Goal: Transaction & Acquisition: Purchase product/service

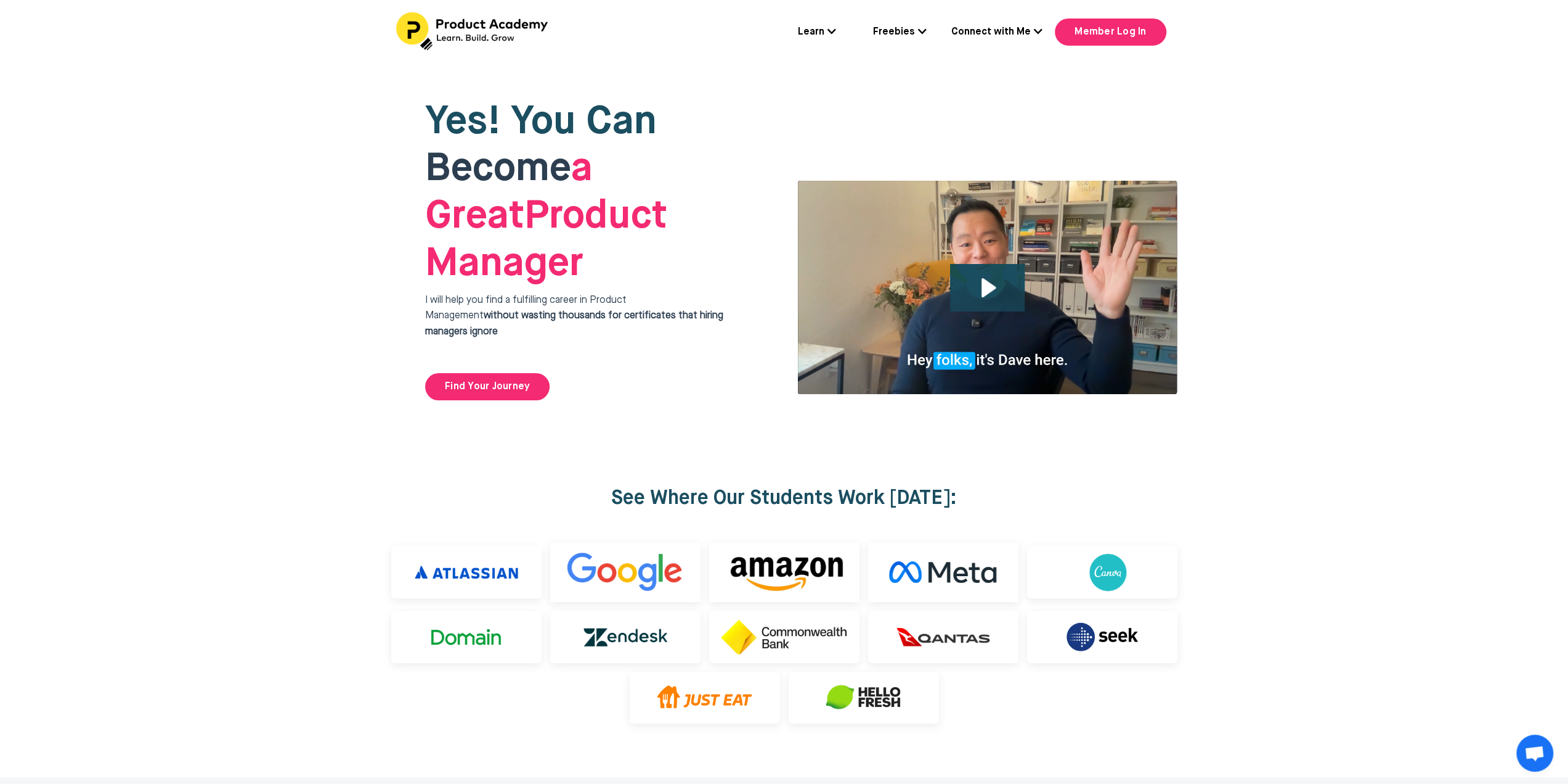
click at [836, 33] on icon at bounding box center [832, 31] width 8 height 10
click at [1088, 35] on link "Member Log In" at bounding box center [1111, 31] width 111 height 27
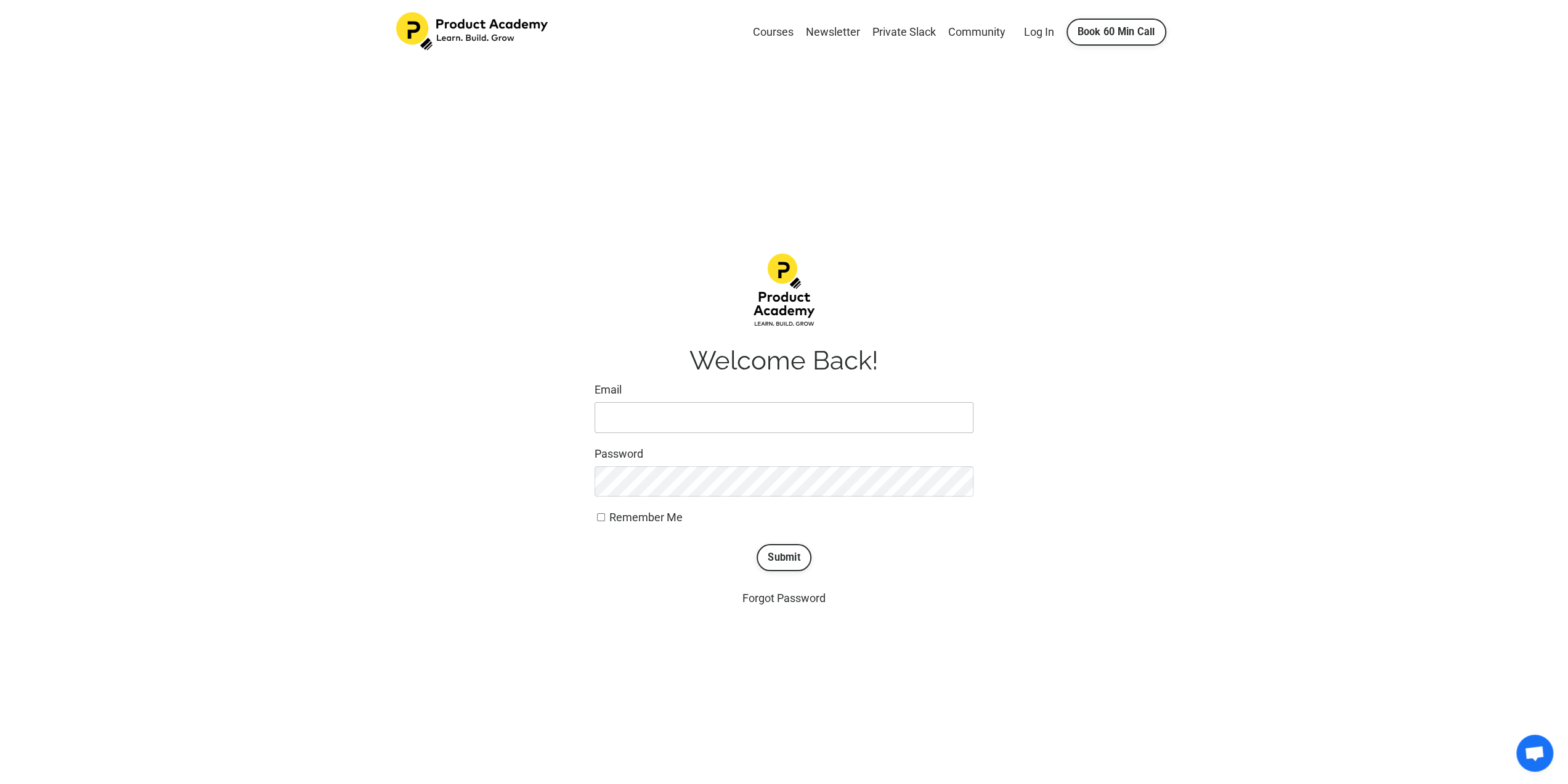
click at [659, 411] on input "Email" at bounding box center [784, 417] width 379 height 31
click at [691, 415] on input "Email" at bounding box center [784, 417] width 379 height 31
click at [736, 419] on input "Email" at bounding box center [784, 417] width 379 height 31
click at [785, 594] on link "Forgot Password" at bounding box center [784, 597] width 83 height 13
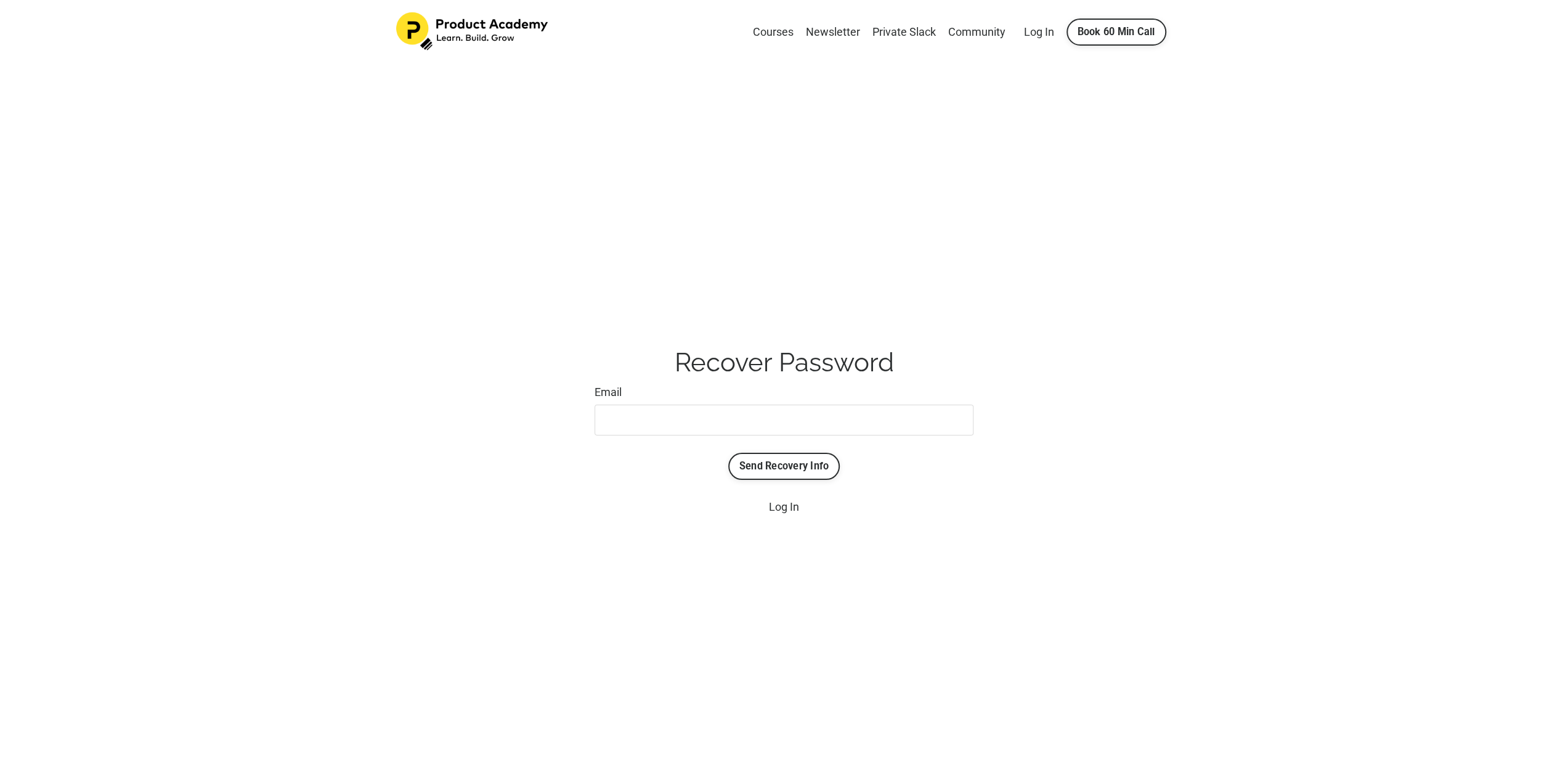
click at [730, 410] on form "Email Send Recovery Info" at bounding box center [784, 432] width 379 height 96
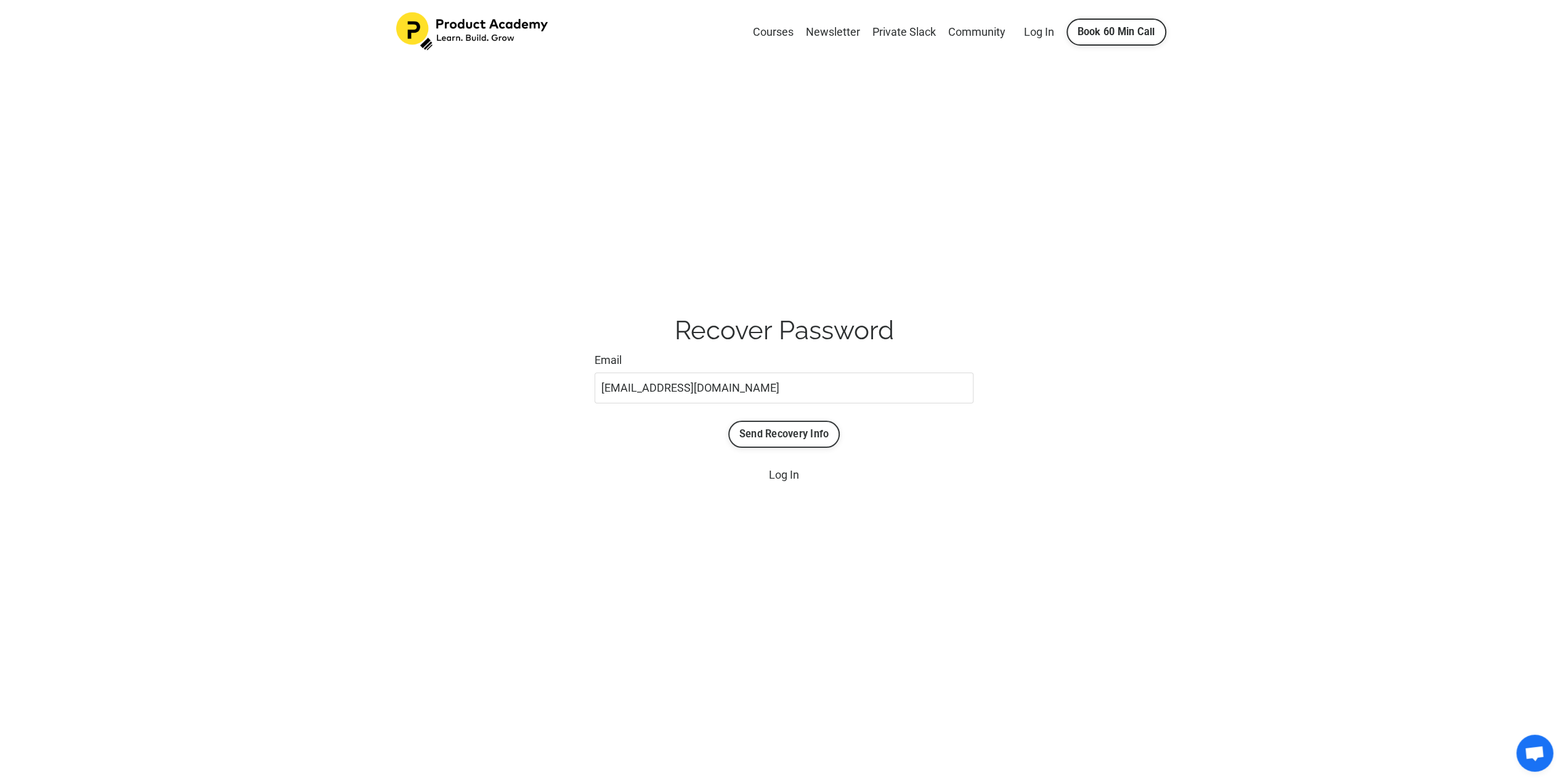
type input "pm.careerpath@outlook.com"
click at [813, 443] on button "Send Recovery Info" at bounding box center [784, 434] width 112 height 27
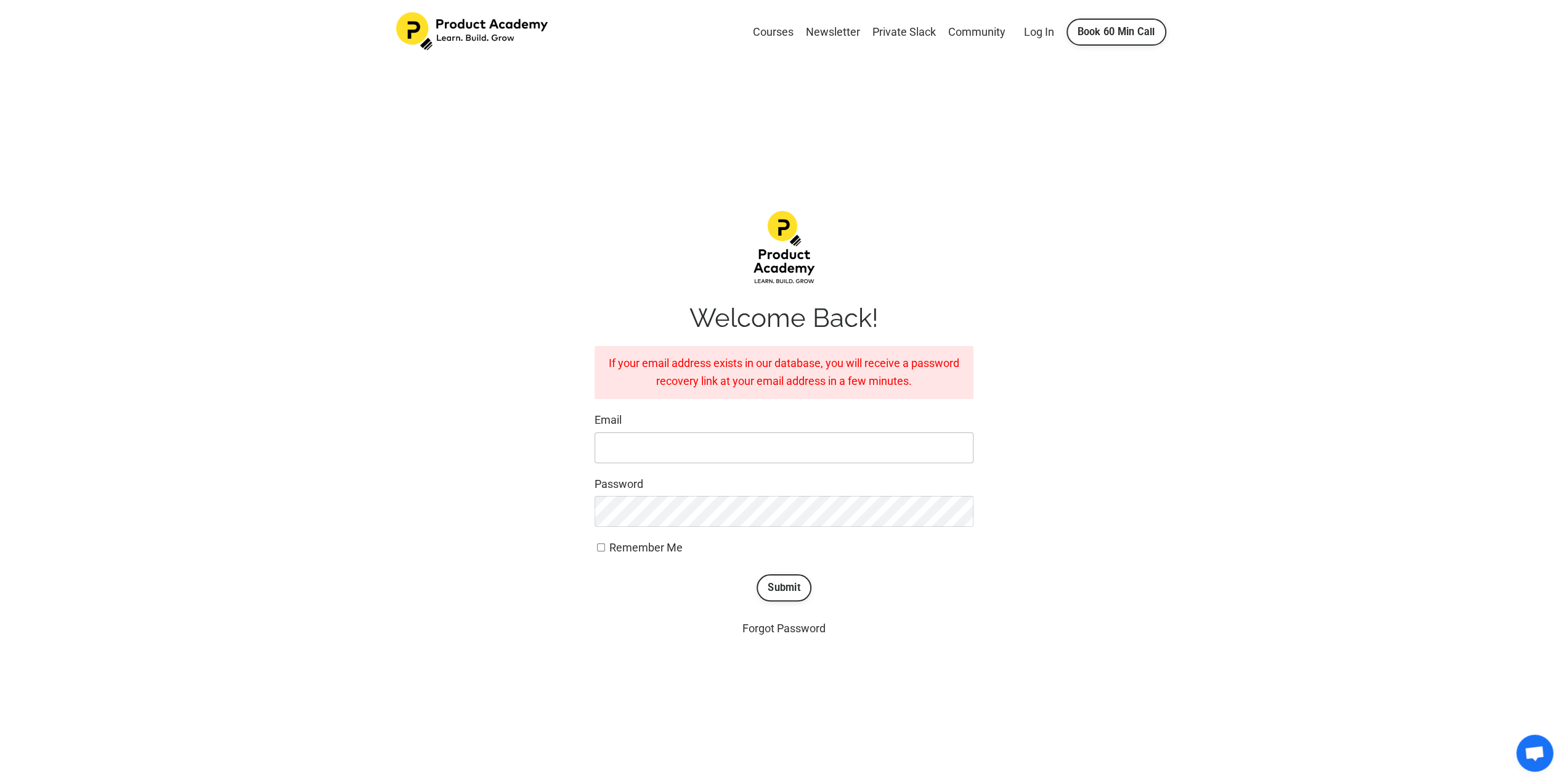
click at [718, 449] on input "Email" at bounding box center [784, 447] width 379 height 31
type input "o"
type input "pm.careerpath@outlook.com"
click at [602, 545] on input "Remember Me" at bounding box center [601, 546] width 8 height 8
checkbox input "true"
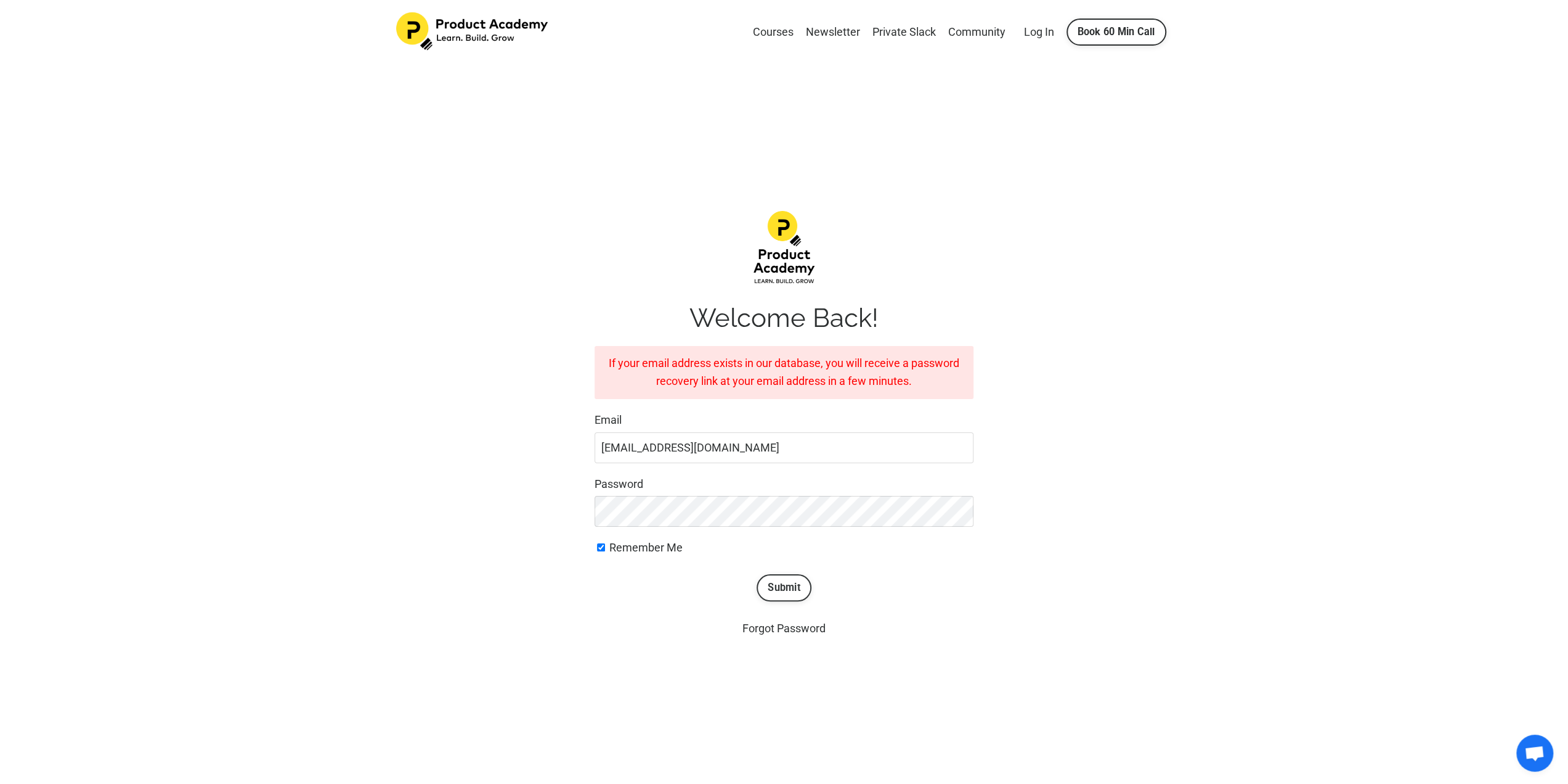
click at [795, 580] on button "Submit" at bounding box center [784, 587] width 55 height 27
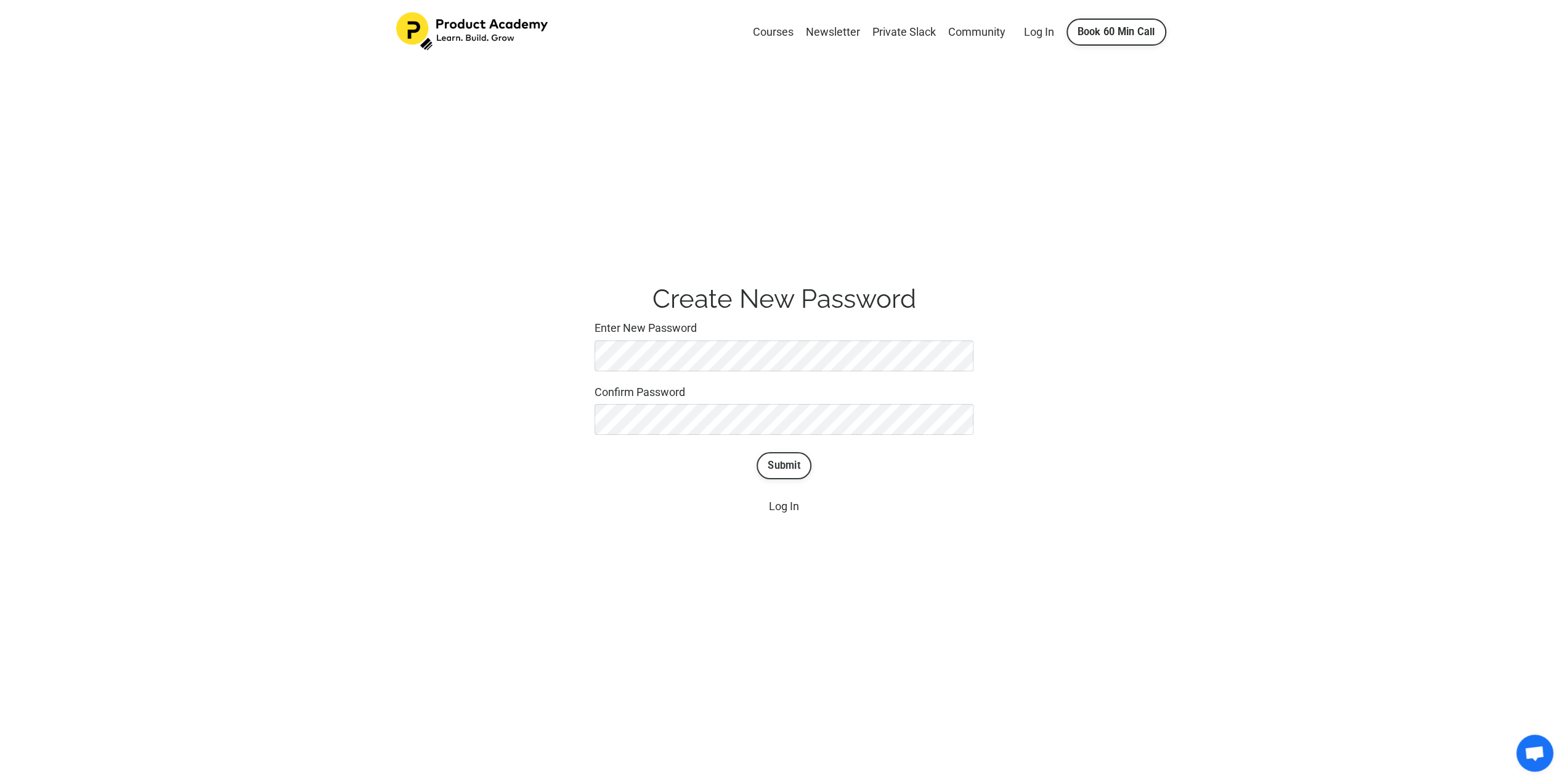
click at [798, 468] on button "Submit" at bounding box center [784, 465] width 55 height 27
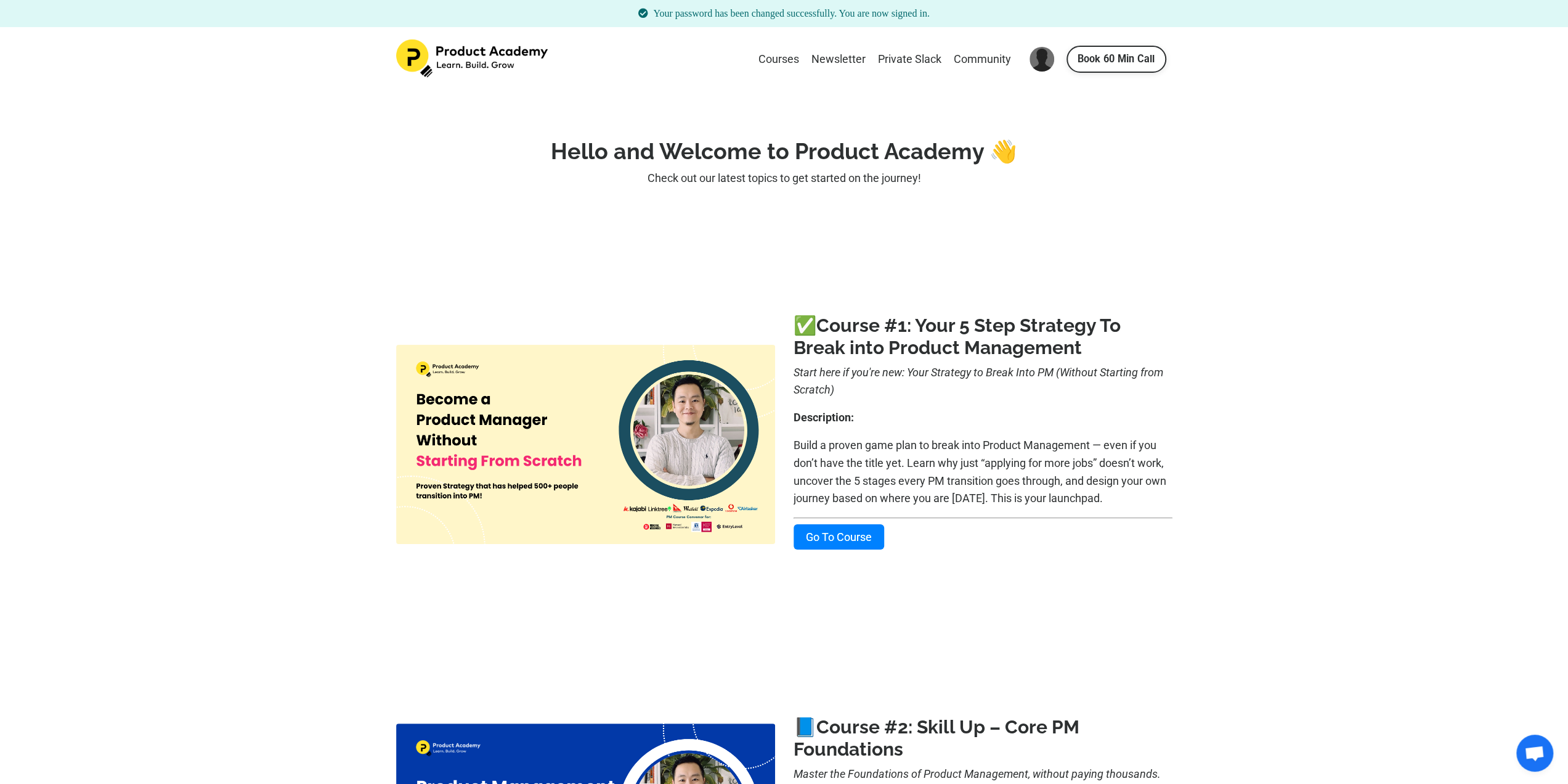
click at [861, 533] on link "Go To Course" at bounding box center [839, 536] width 91 height 25
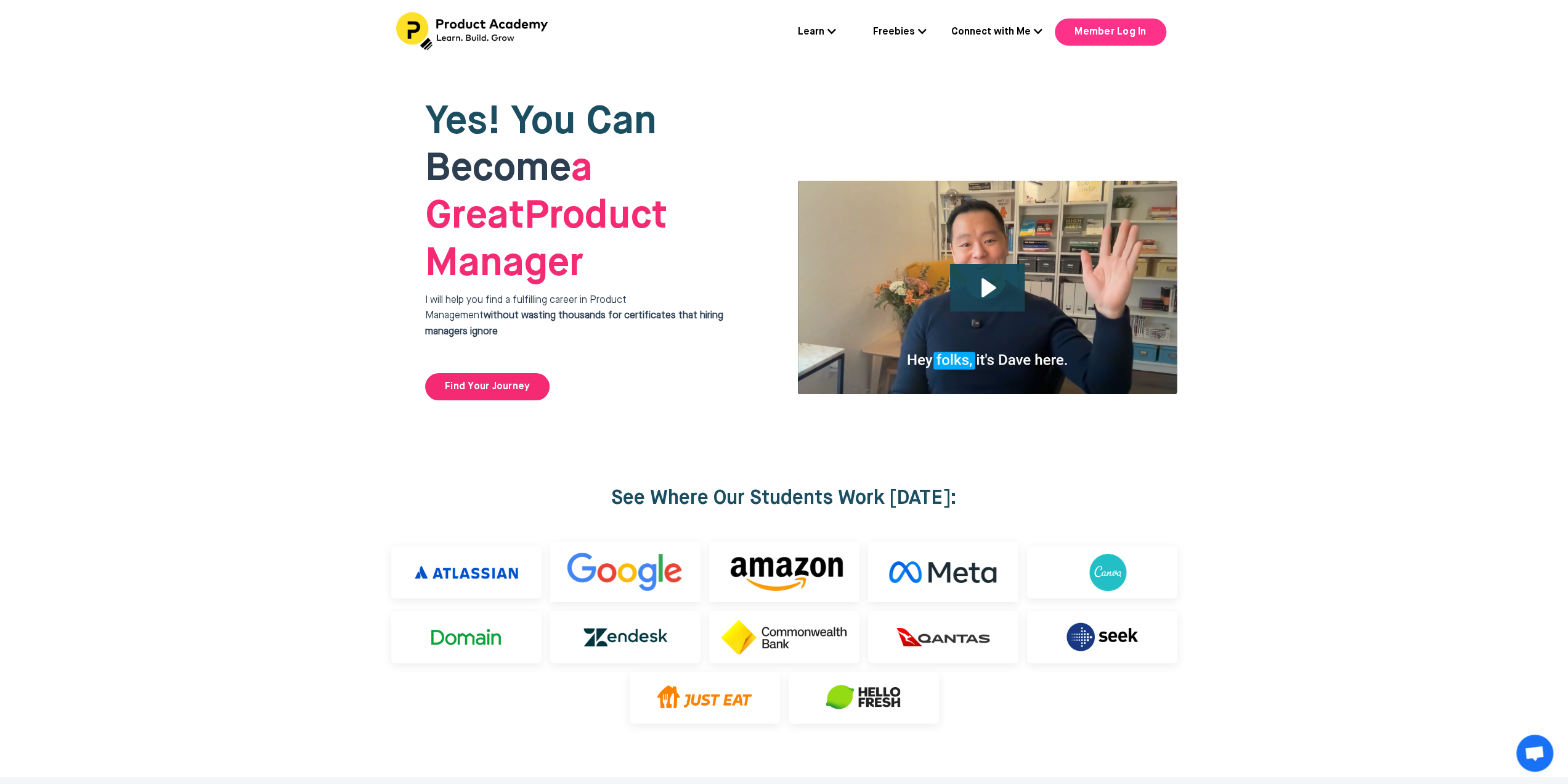
click at [1125, 33] on link "Member Log In" at bounding box center [1111, 31] width 111 height 27
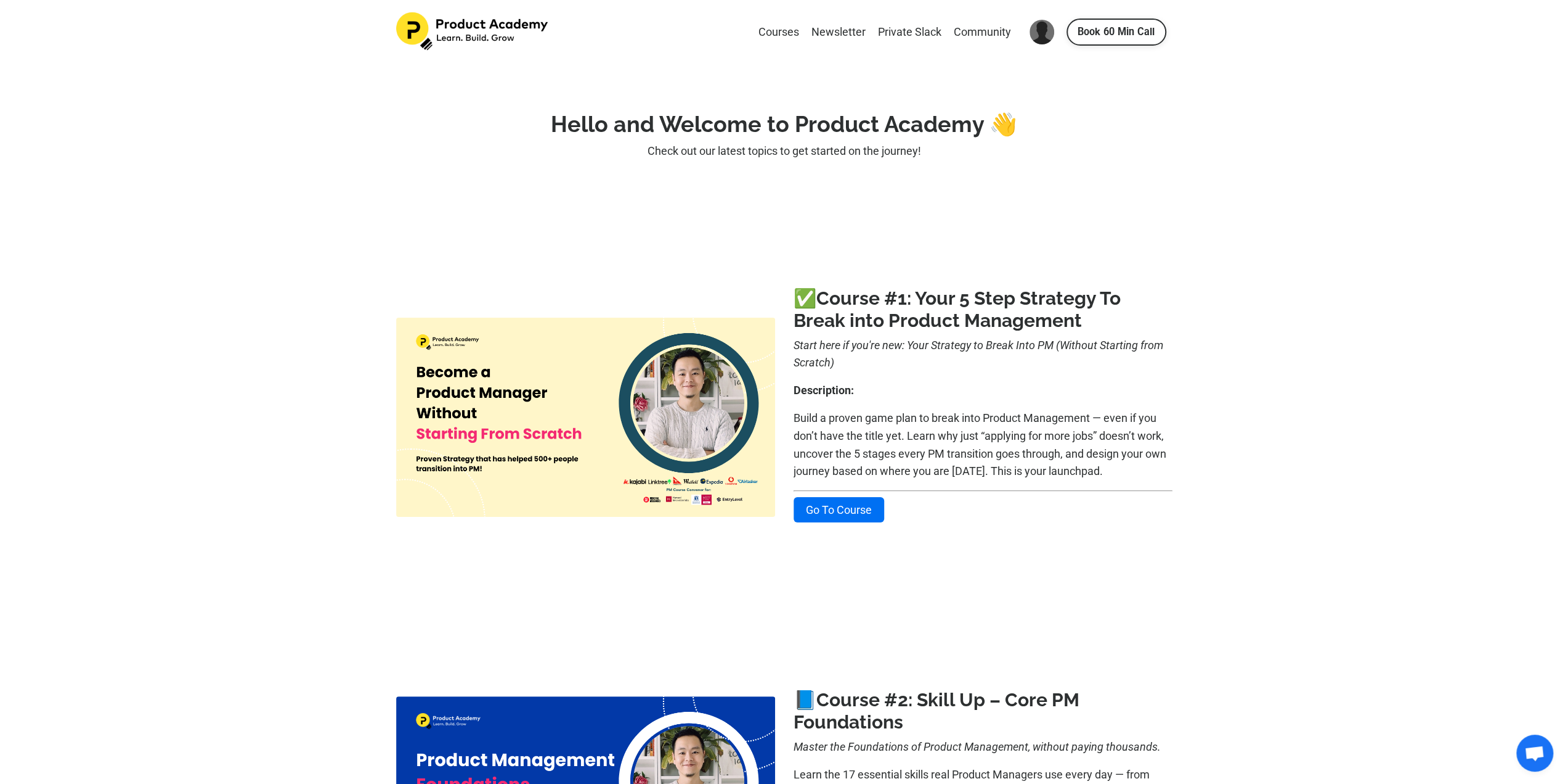
click at [800, 32] on div "Courses Newsletter Private Slack Community" at bounding box center [884, 31] width 265 height 18
click at [789, 34] on link "Courses" at bounding box center [779, 31] width 41 height 18
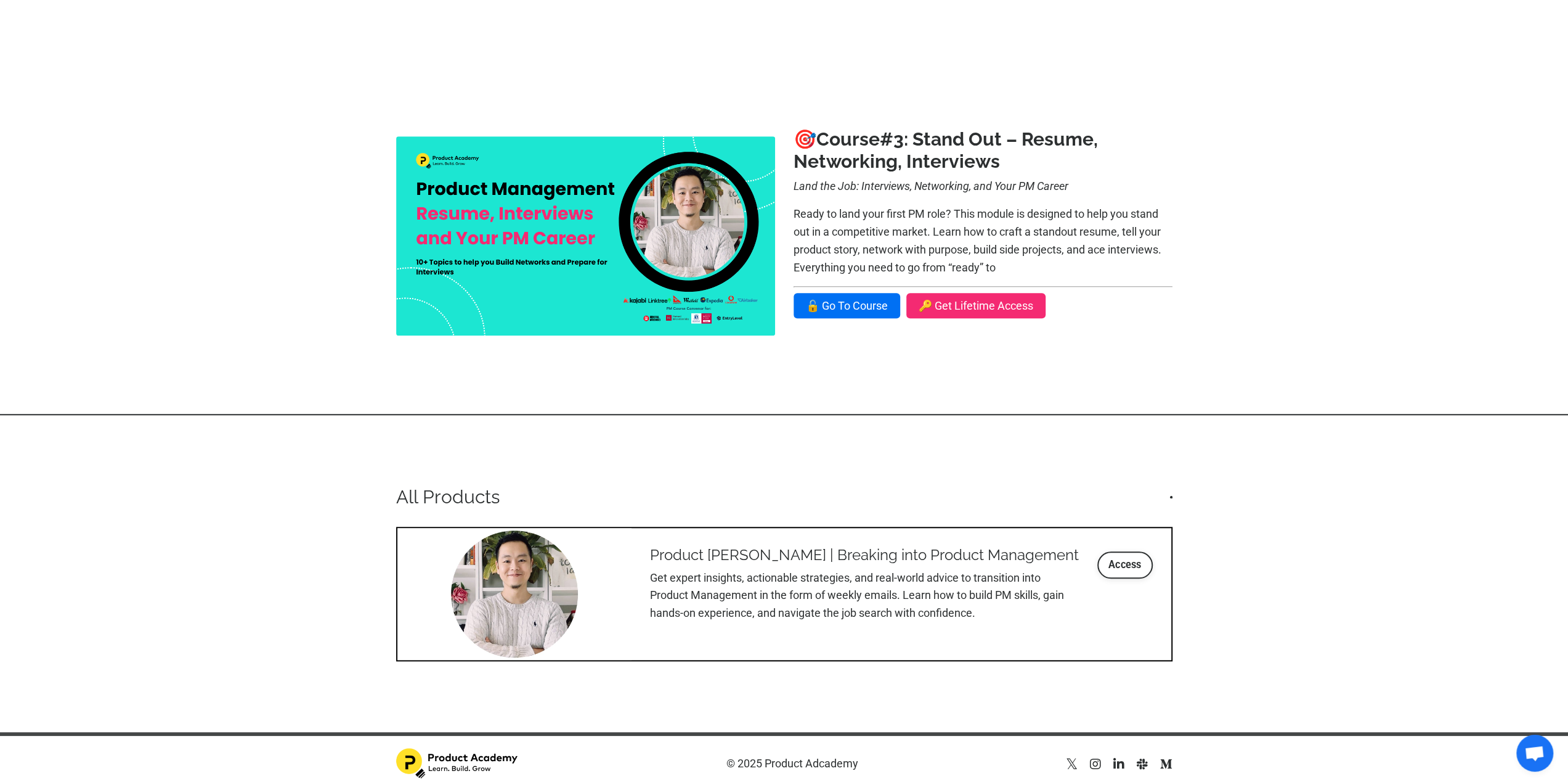
scroll to position [923, 0]
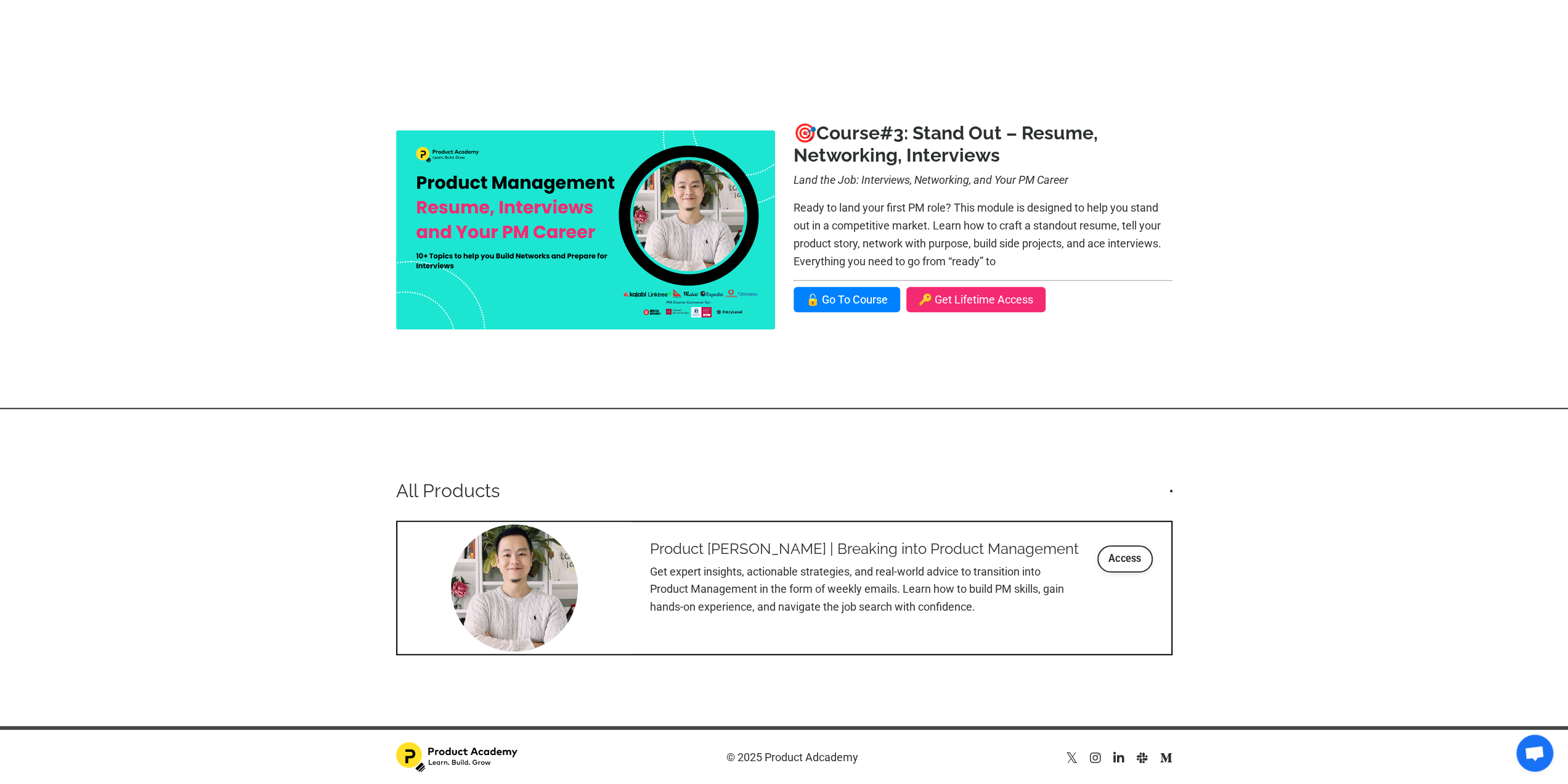
click at [874, 301] on link "🔓 Go To Course" at bounding box center [846, 299] width 106 height 25
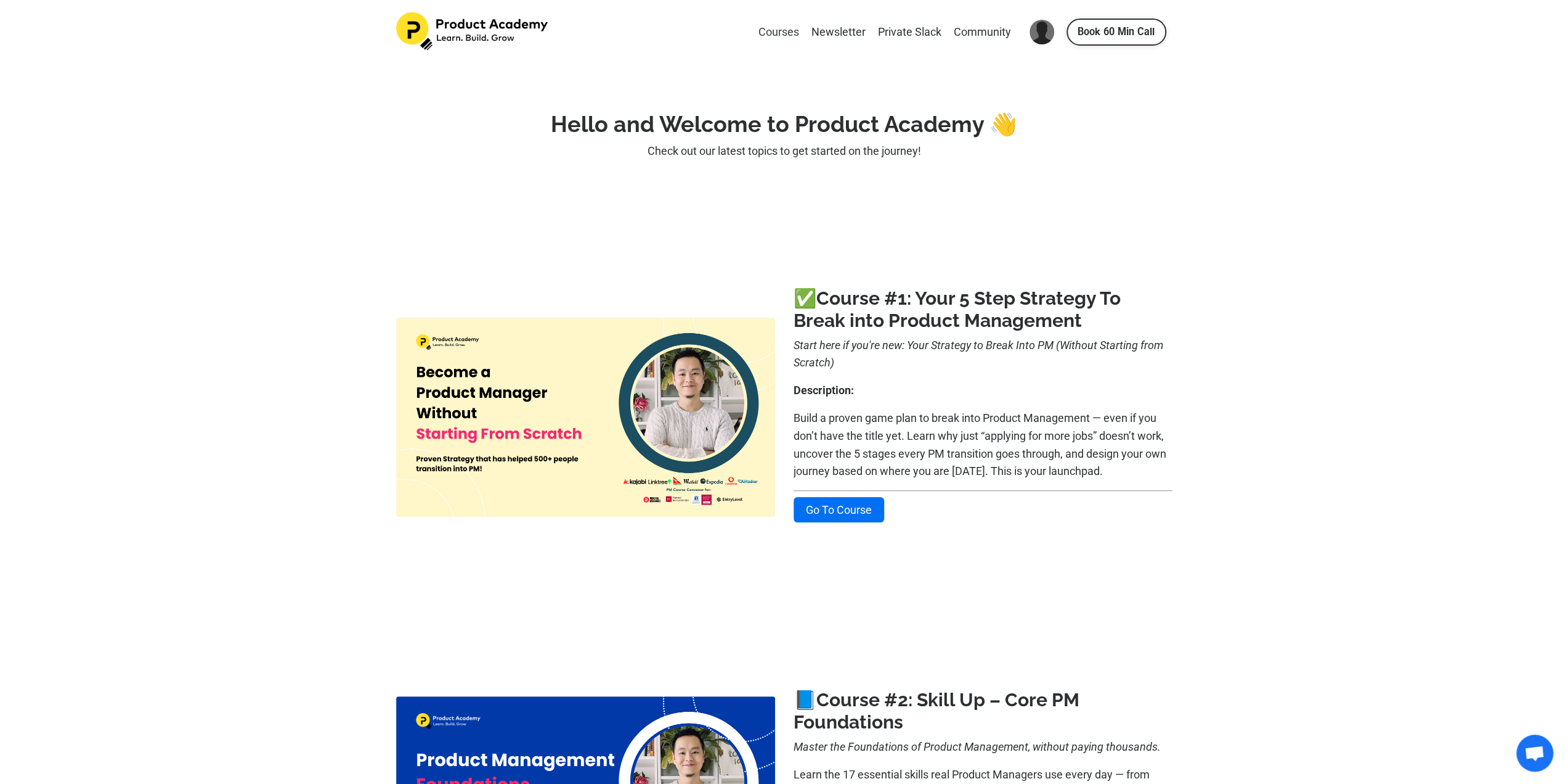
click at [792, 31] on link "Courses" at bounding box center [779, 31] width 41 height 18
click at [848, 509] on link "Go To Course" at bounding box center [839, 508] width 91 height 25
click at [970, 32] on link "Community" at bounding box center [982, 31] width 57 height 18
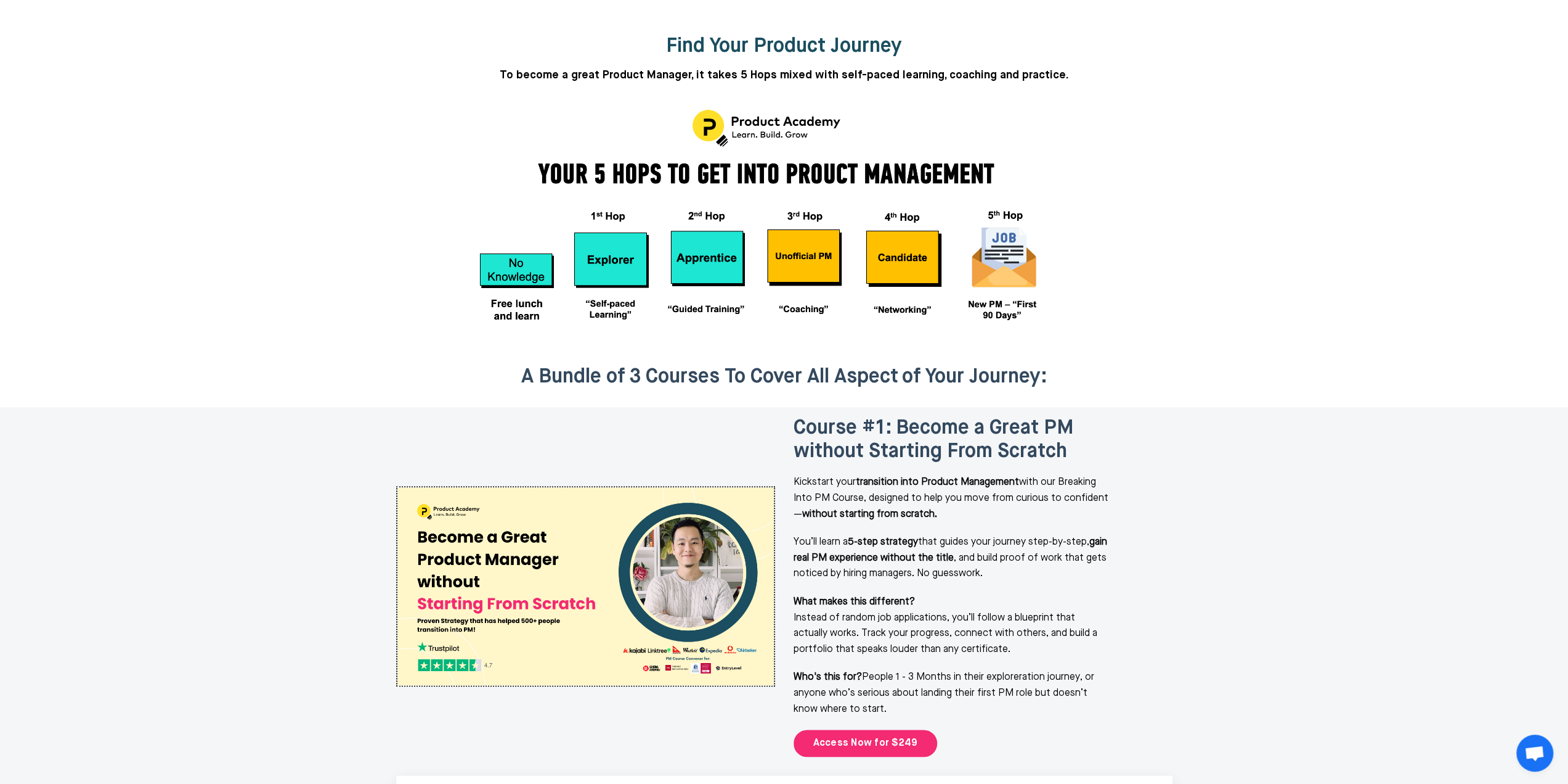
scroll to position [1294, 0]
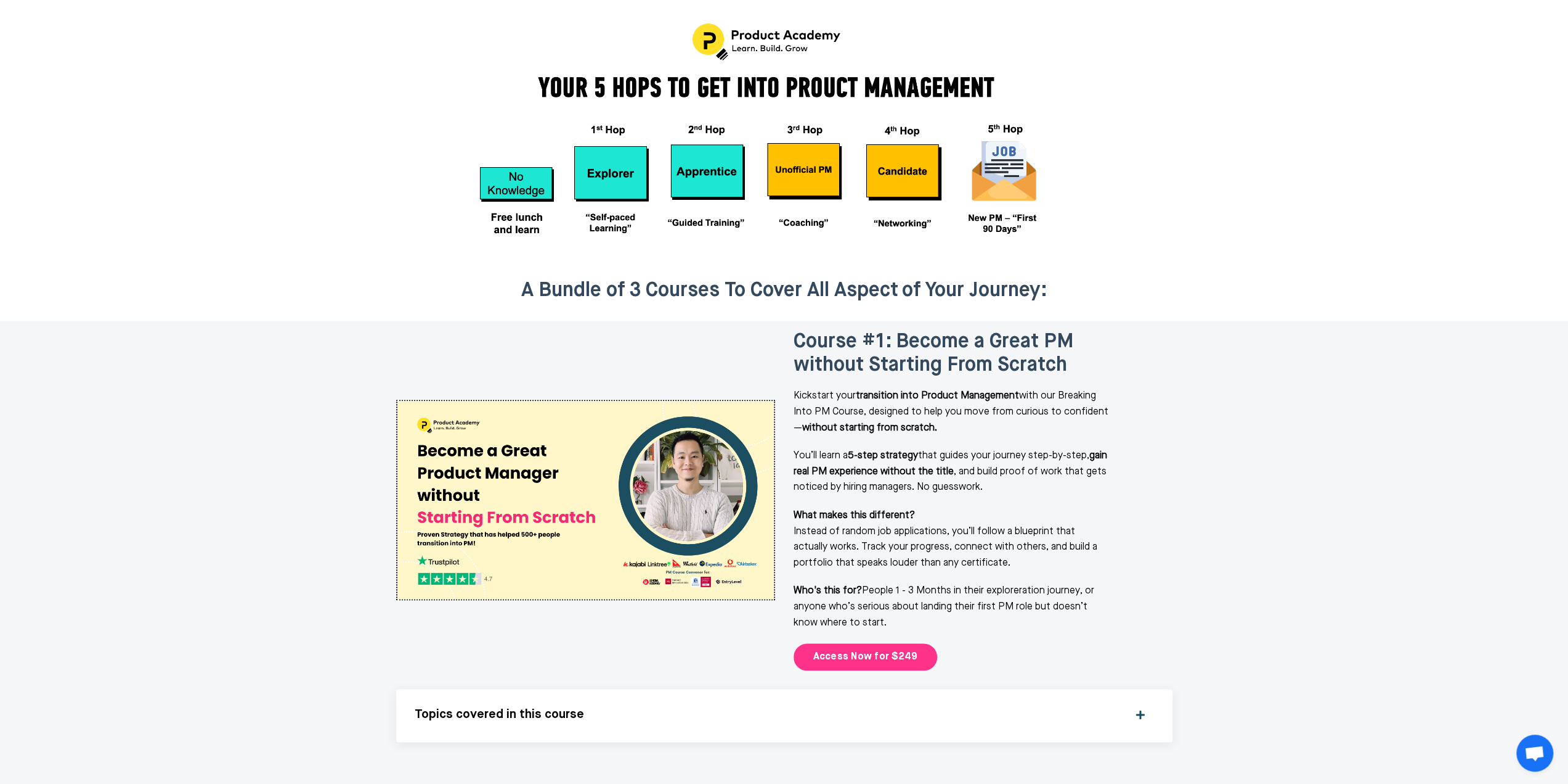
click at [887, 643] on link "Access Now for $249" at bounding box center [866, 656] width 144 height 27
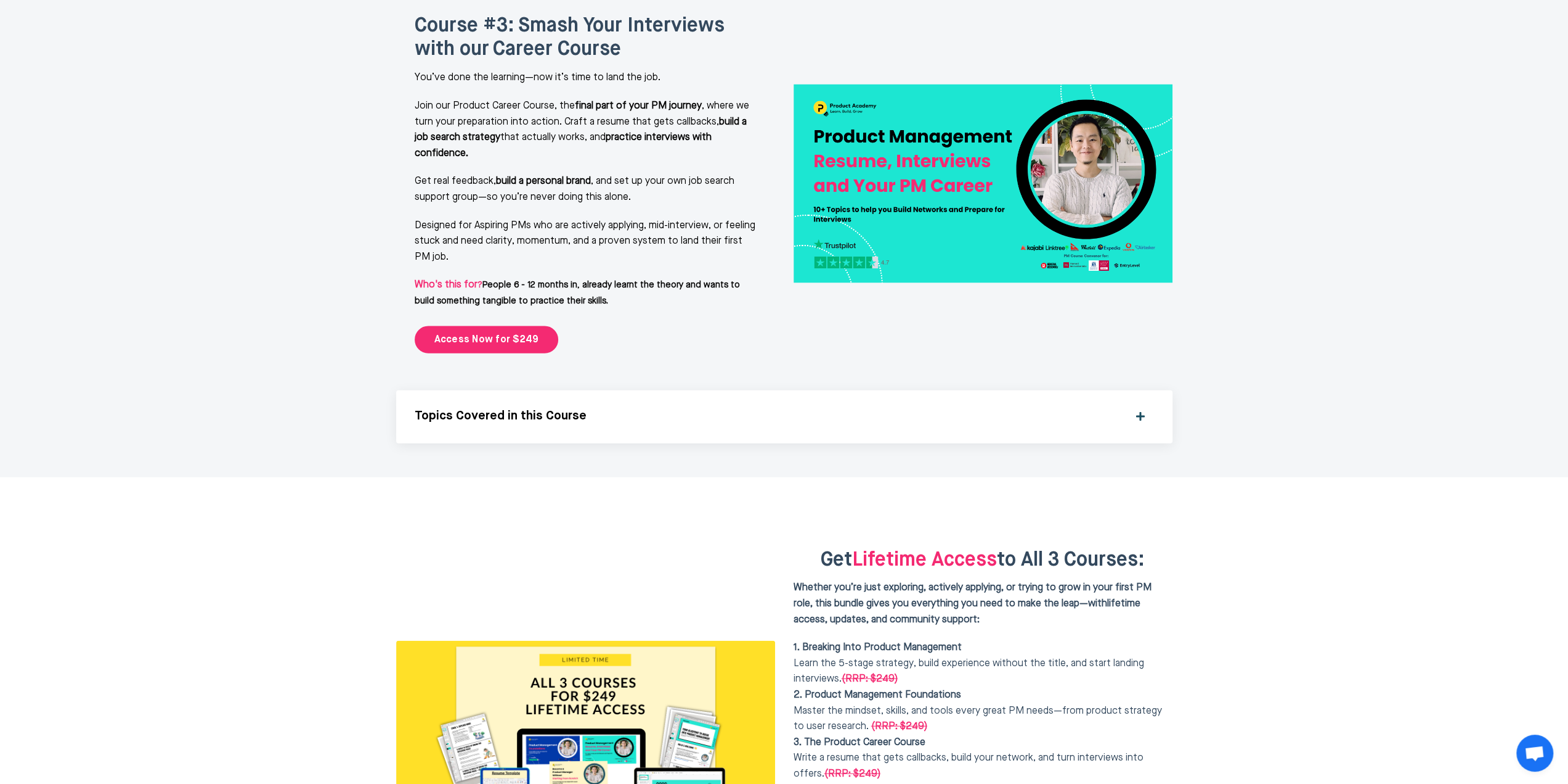
scroll to position [3007, 0]
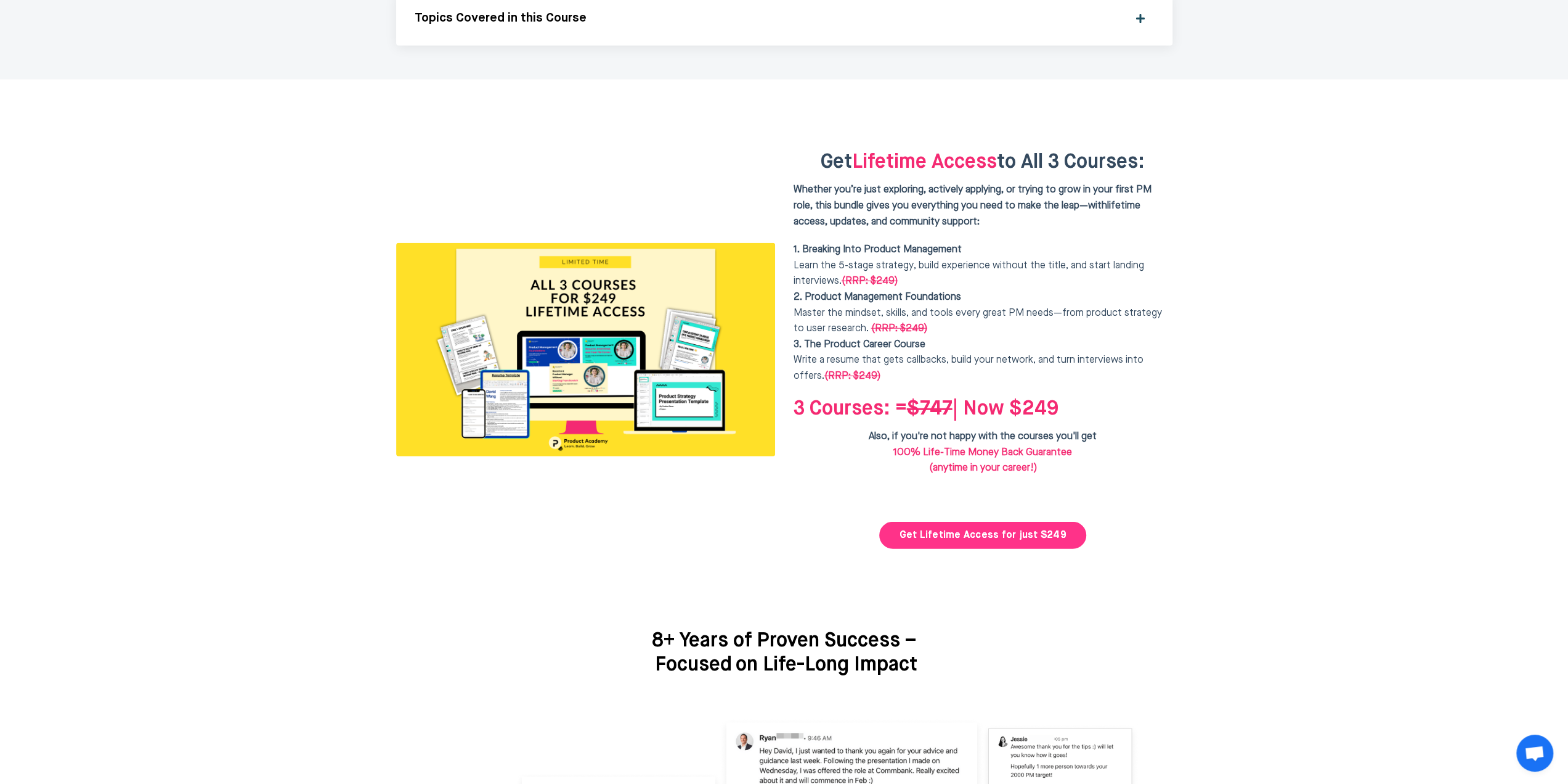
click at [968, 521] on link "Get Lifetime Access for just $249" at bounding box center [982, 534] width 206 height 27
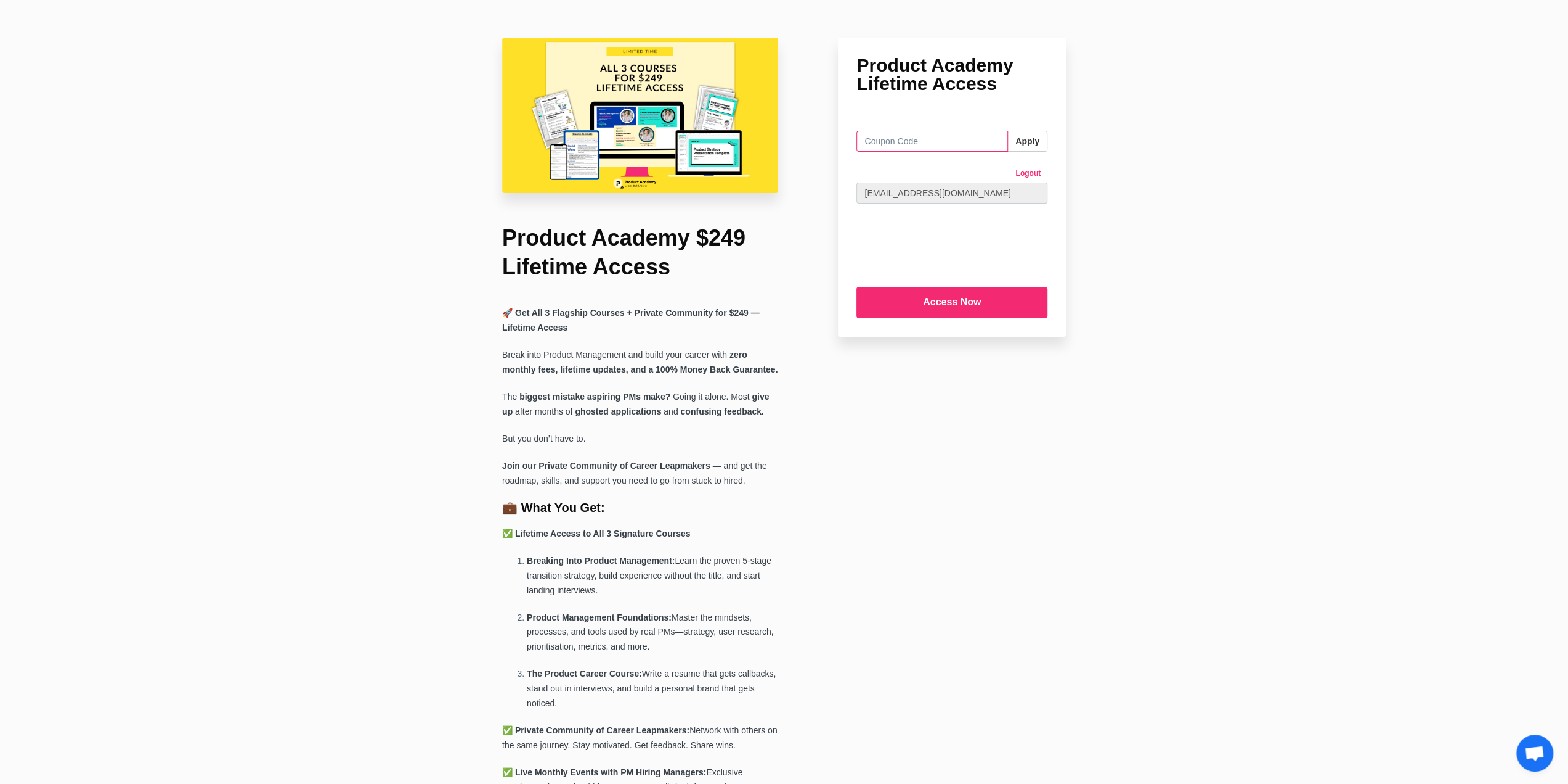
click at [891, 141] on input "text" at bounding box center [932, 141] width 152 height 21
type input "f"
type input "FREELUNCH"
click at [1018, 147] on button "Apply" at bounding box center [1027, 141] width 40 height 21
click at [911, 143] on input "FREELUNCH" at bounding box center [932, 141] width 152 height 21
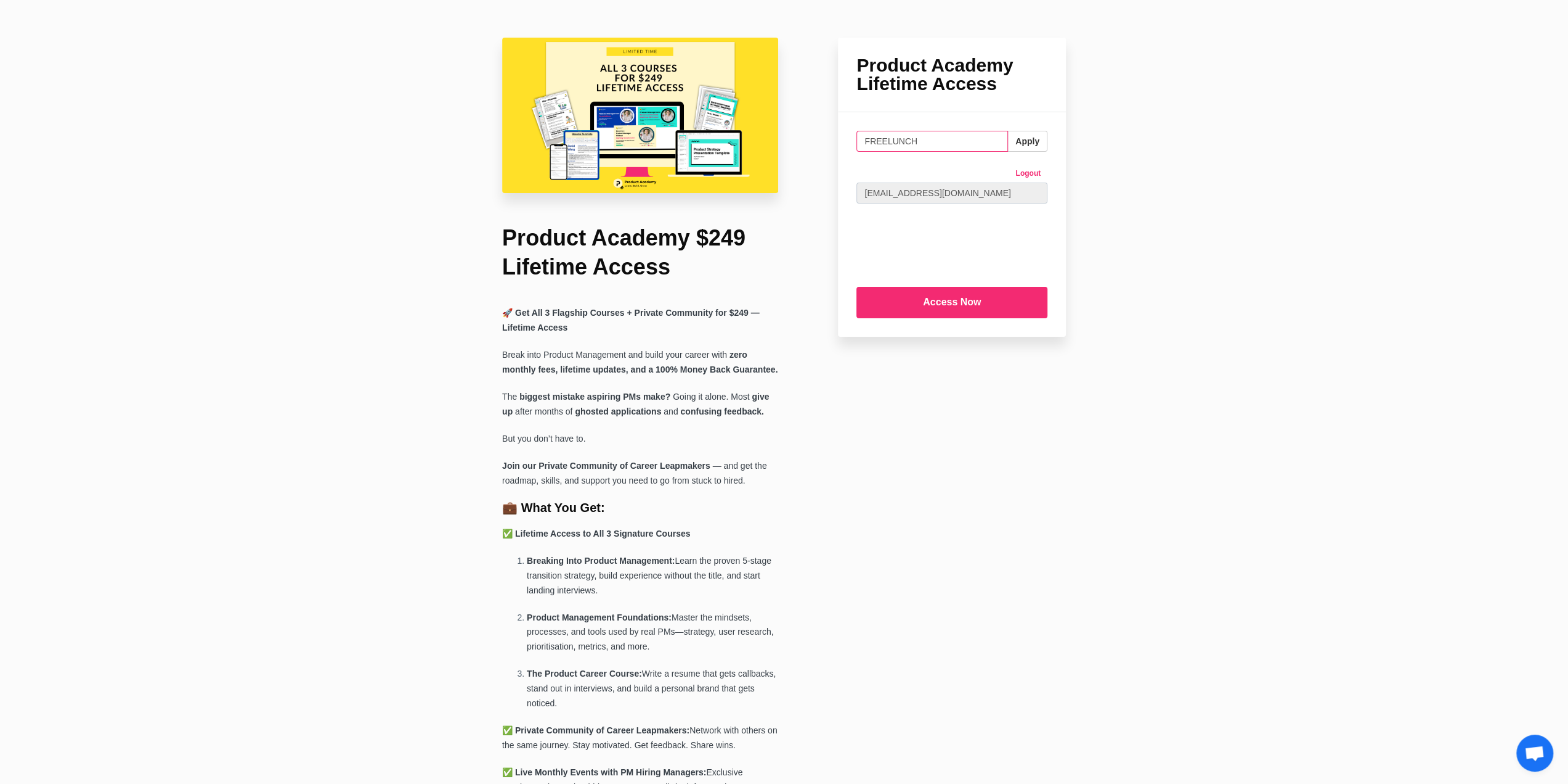
click at [911, 143] on input "FREELUNCH" at bounding box center [932, 141] width 152 height 21
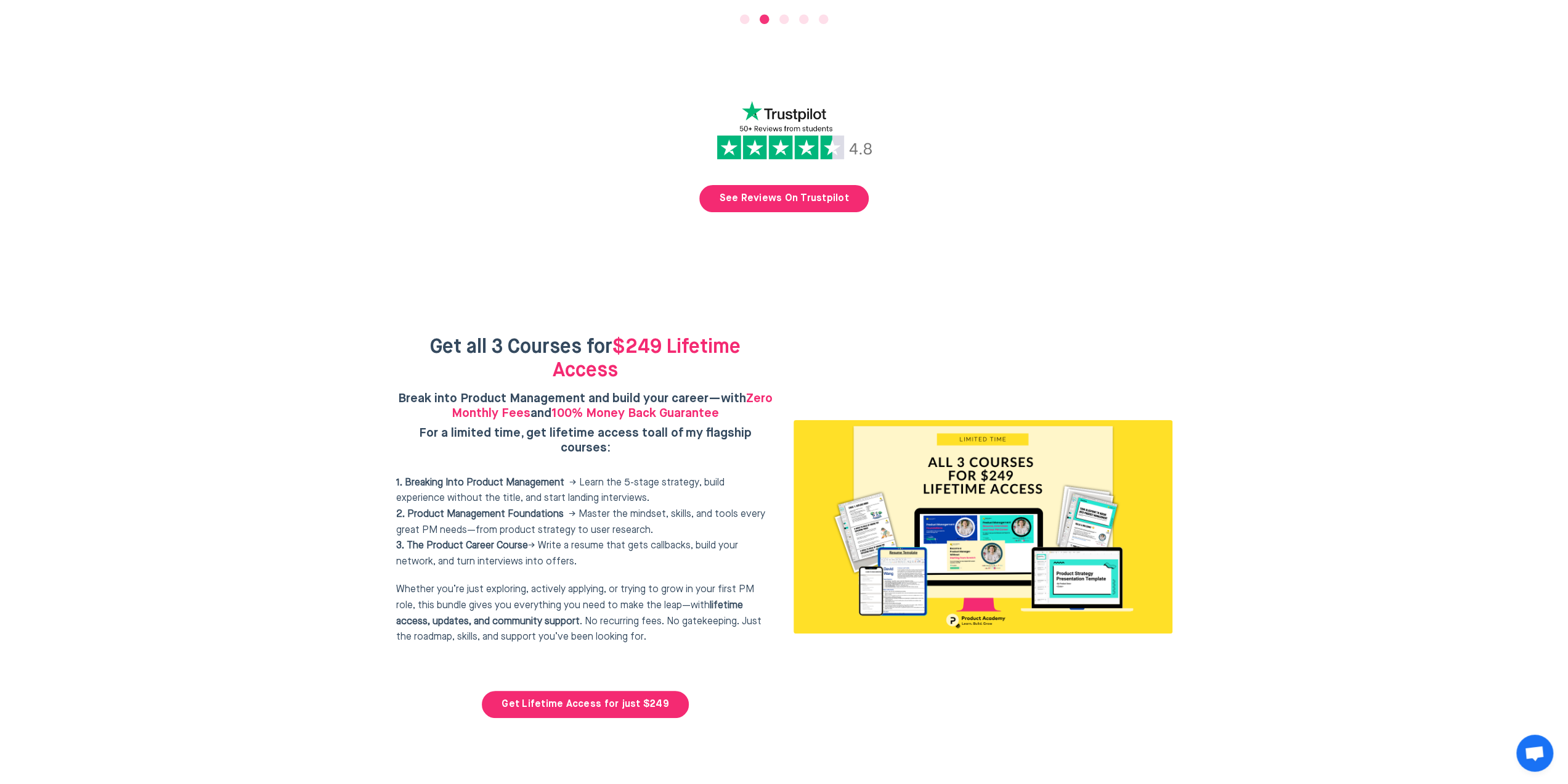
scroll to position [4873, 0]
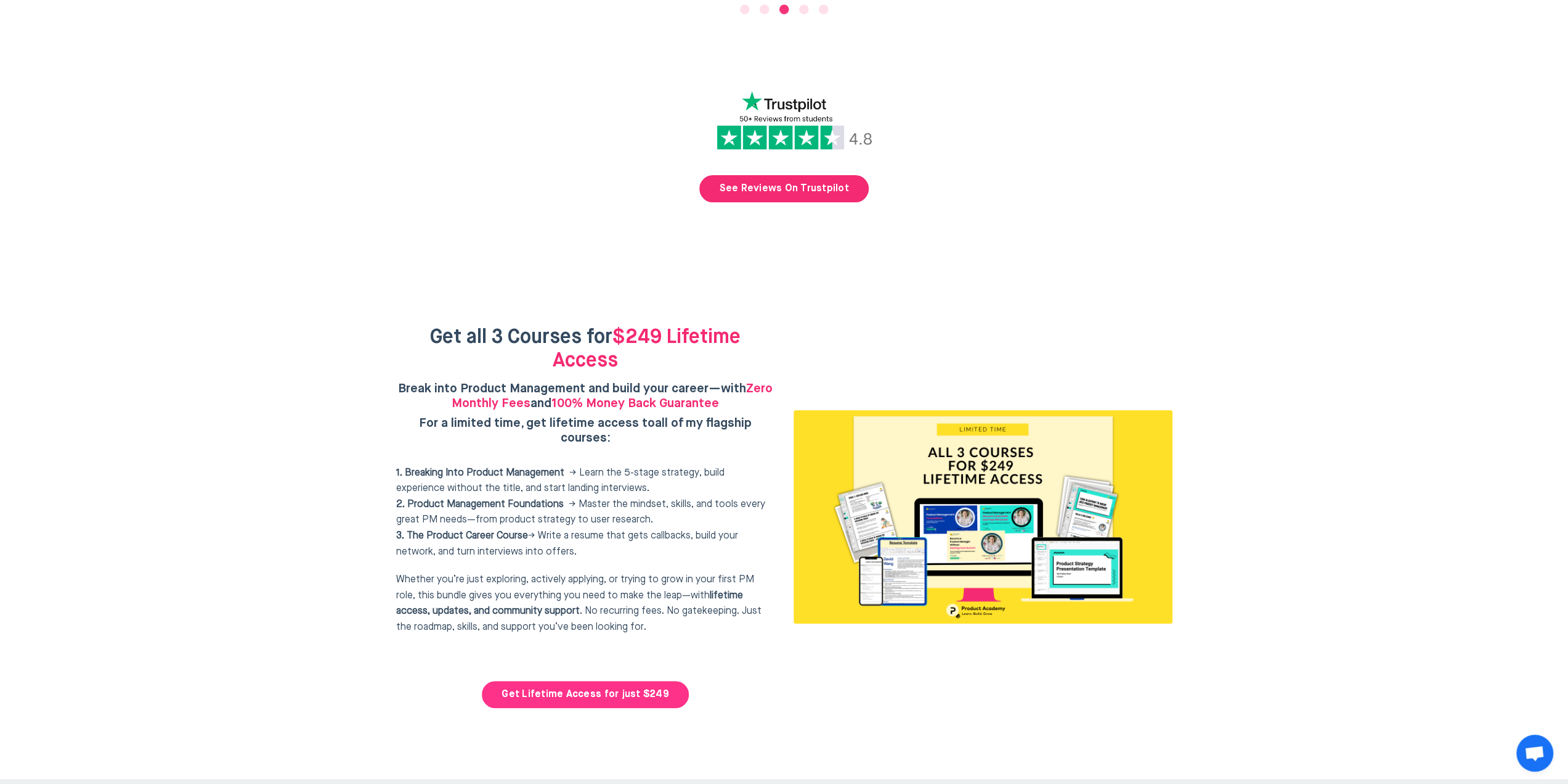
click at [603, 680] on link "Get Lifetime Access for just $249" at bounding box center [584, 693] width 206 height 27
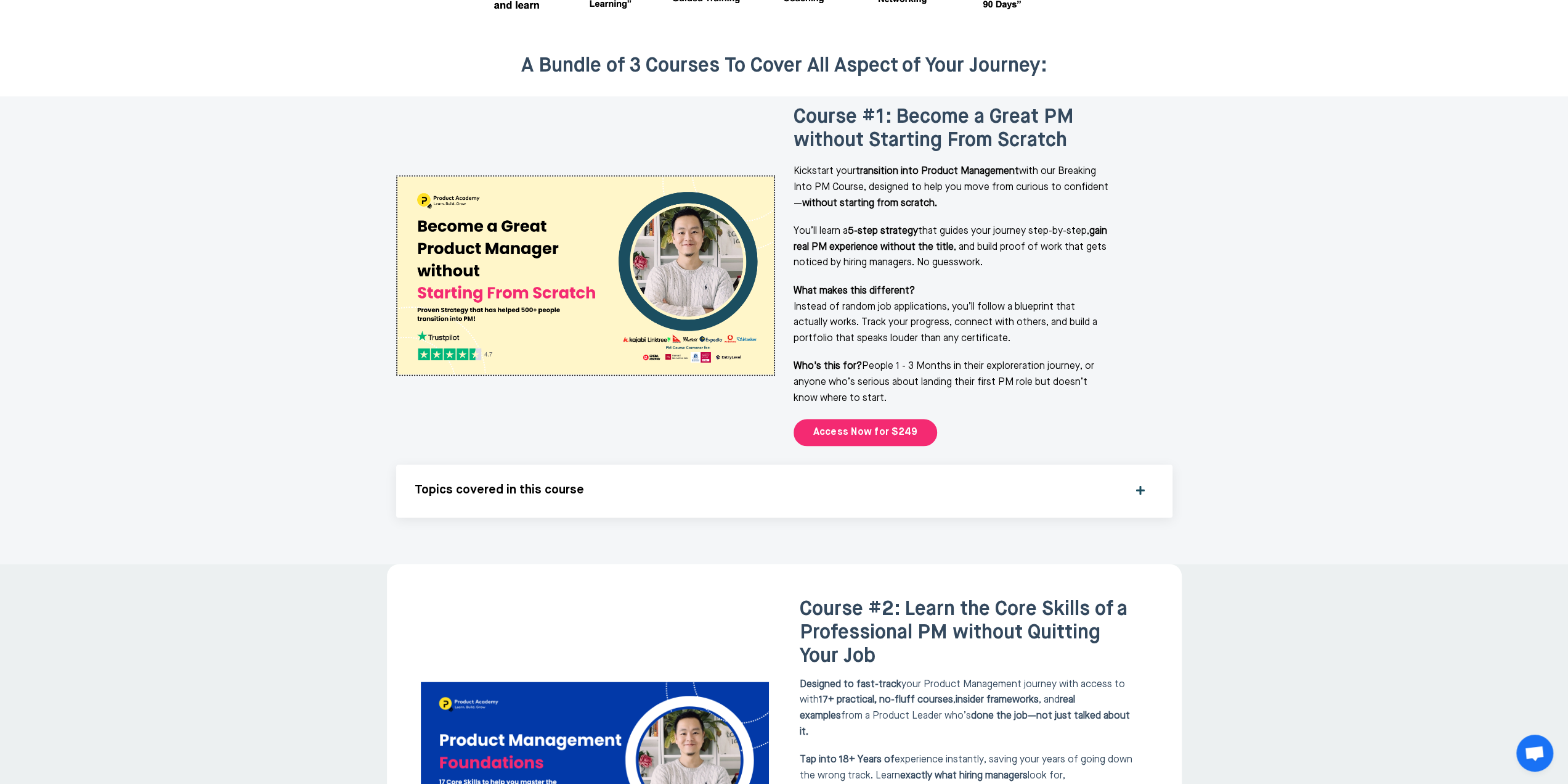
scroll to position [1236, 0]
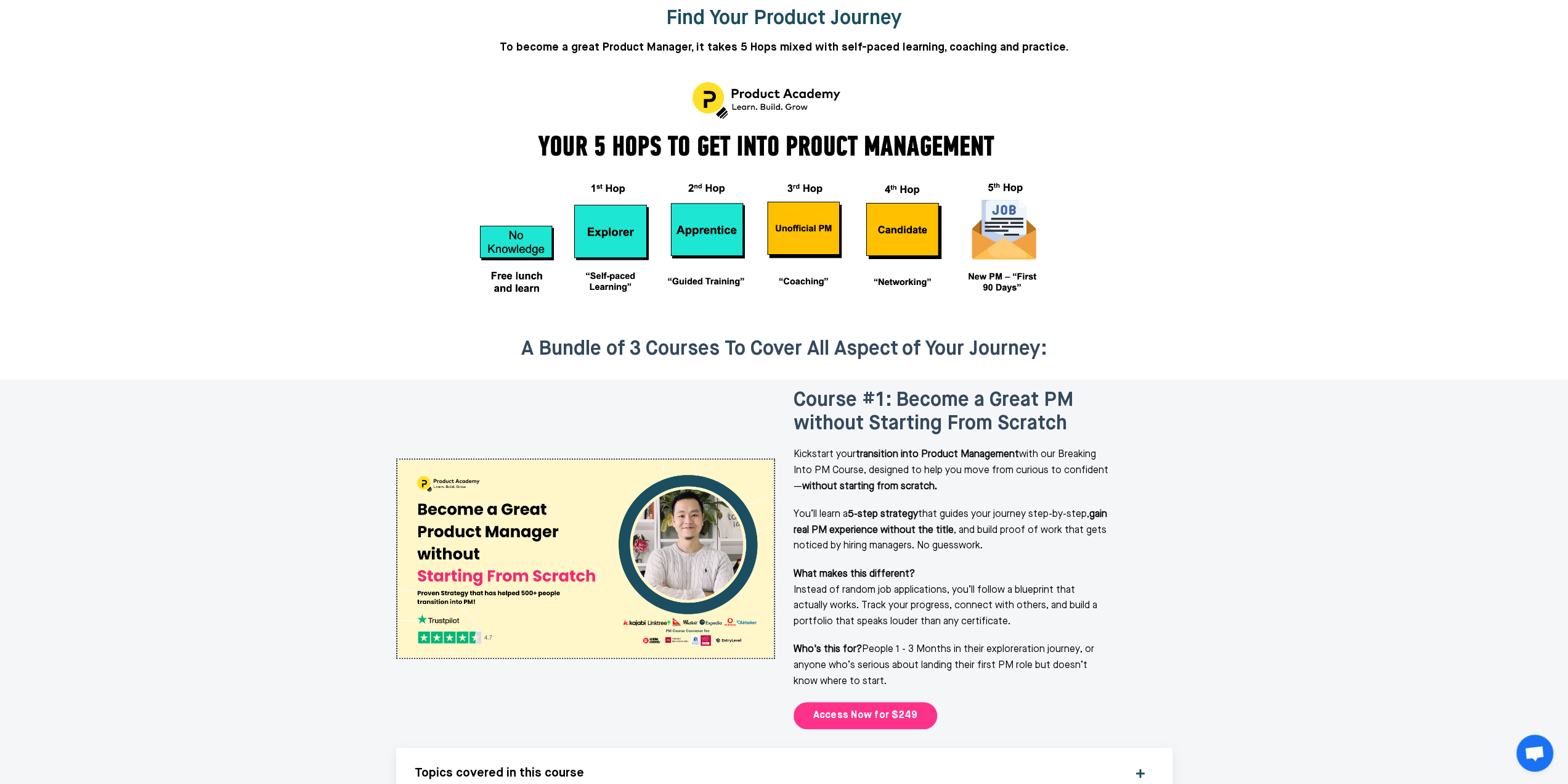
click at [876, 702] on link "Access Now for $249" at bounding box center [866, 715] width 144 height 27
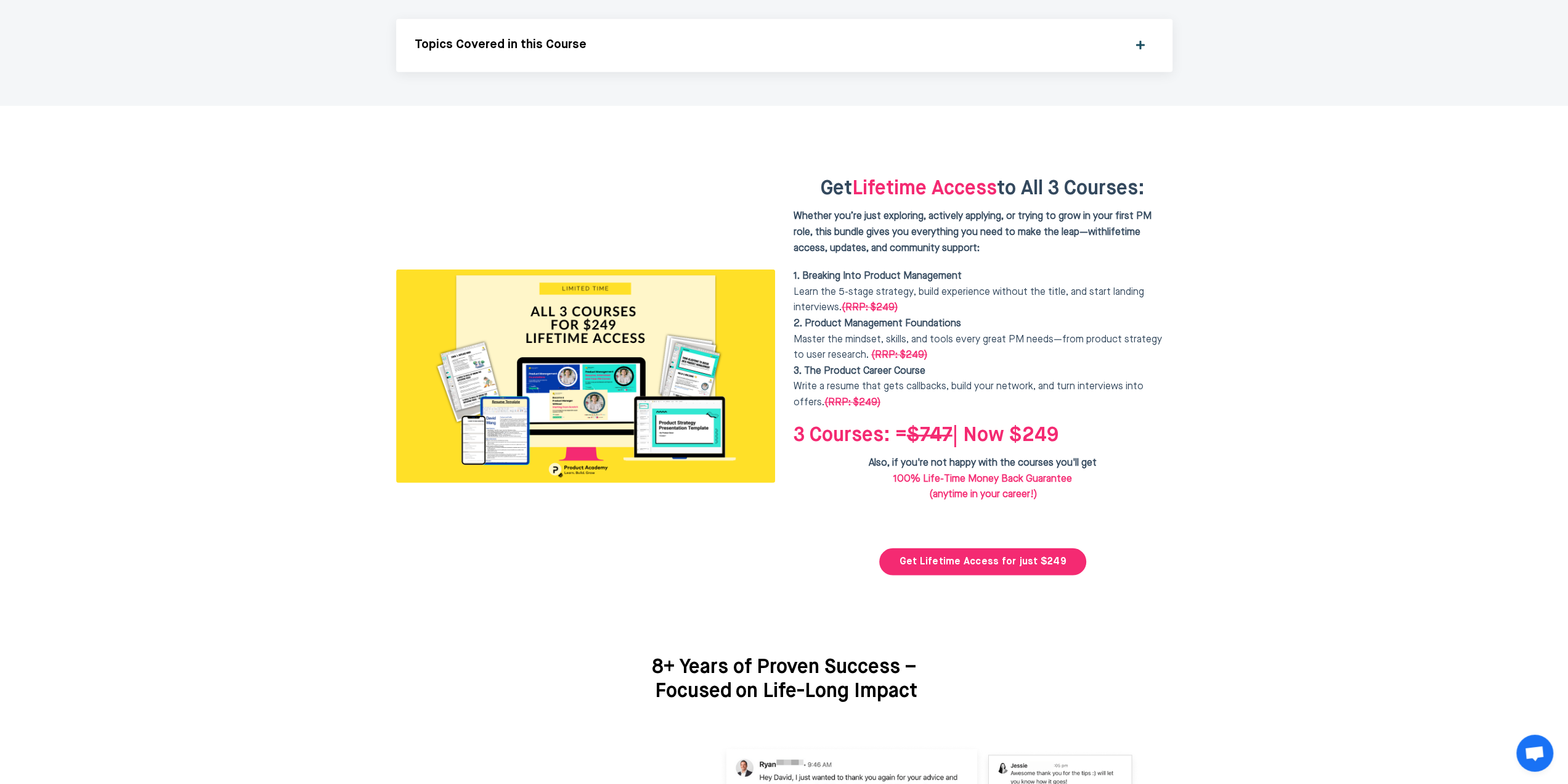
scroll to position [3007, 0]
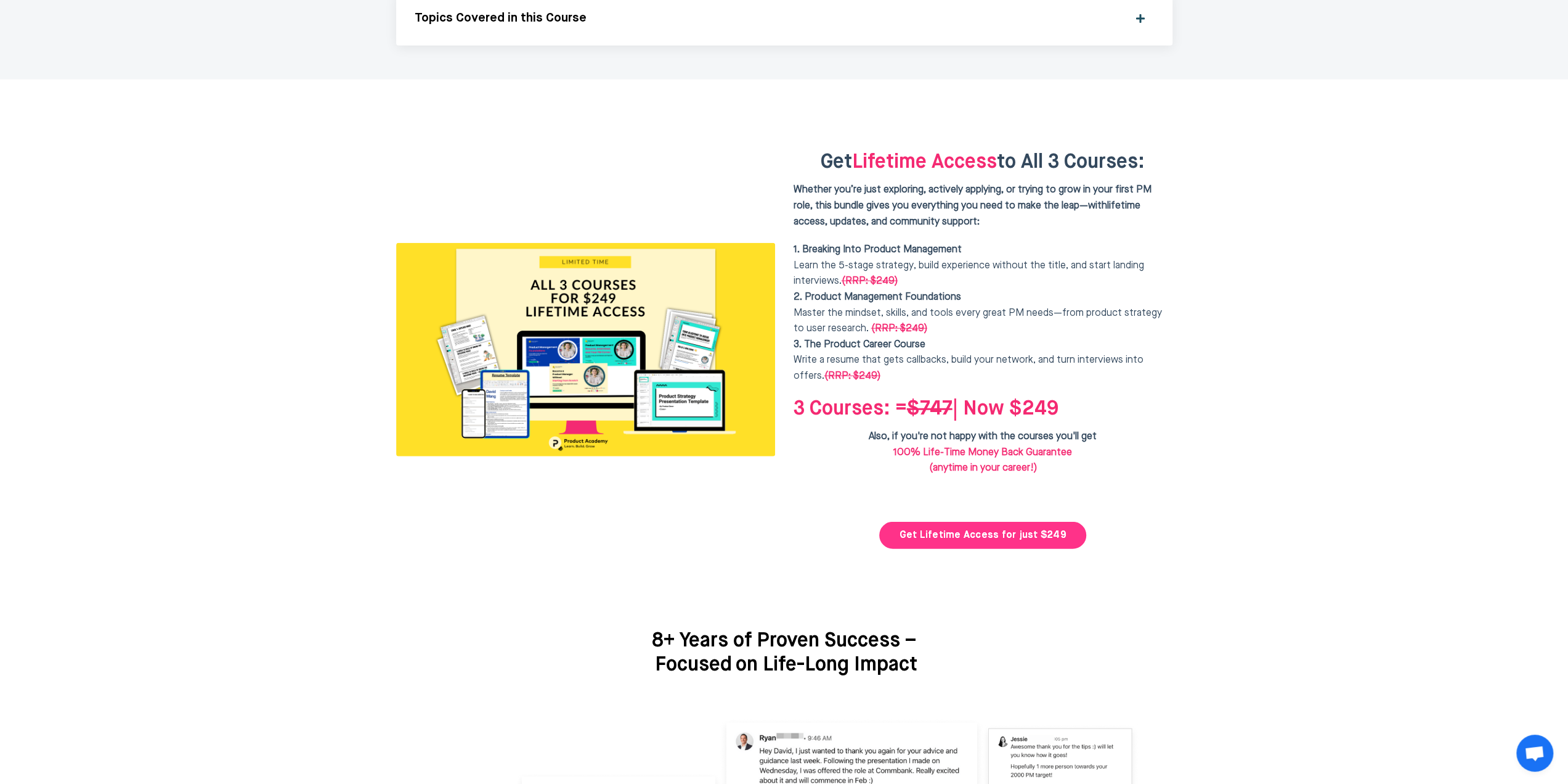
click at [1016, 521] on link "Get Lifetime Access for just $249" at bounding box center [982, 534] width 206 height 27
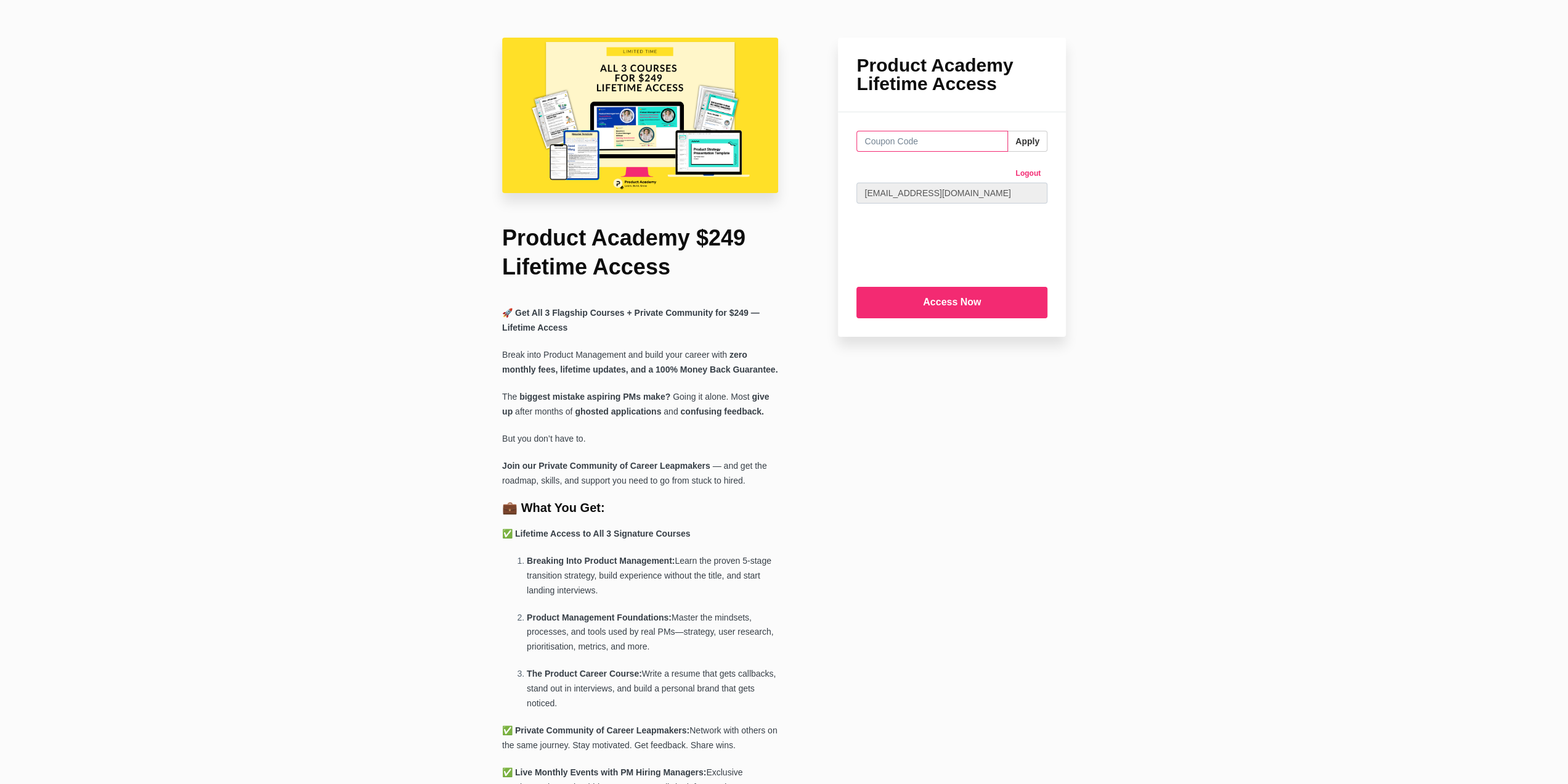
click at [901, 143] on input "text" at bounding box center [932, 141] width 152 height 21
type input "FREE LUNCH"
click at [1020, 139] on button "Apply" at bounding box center [1027, 141] width 40 height 21
click at [888, 143] on input "FREE LUNCH" at bounding box center [932, 141] width 152 height 21
click at [886, 142] on input "FREE LUNCH" at bounding box center [932, 141] width 152 height 21
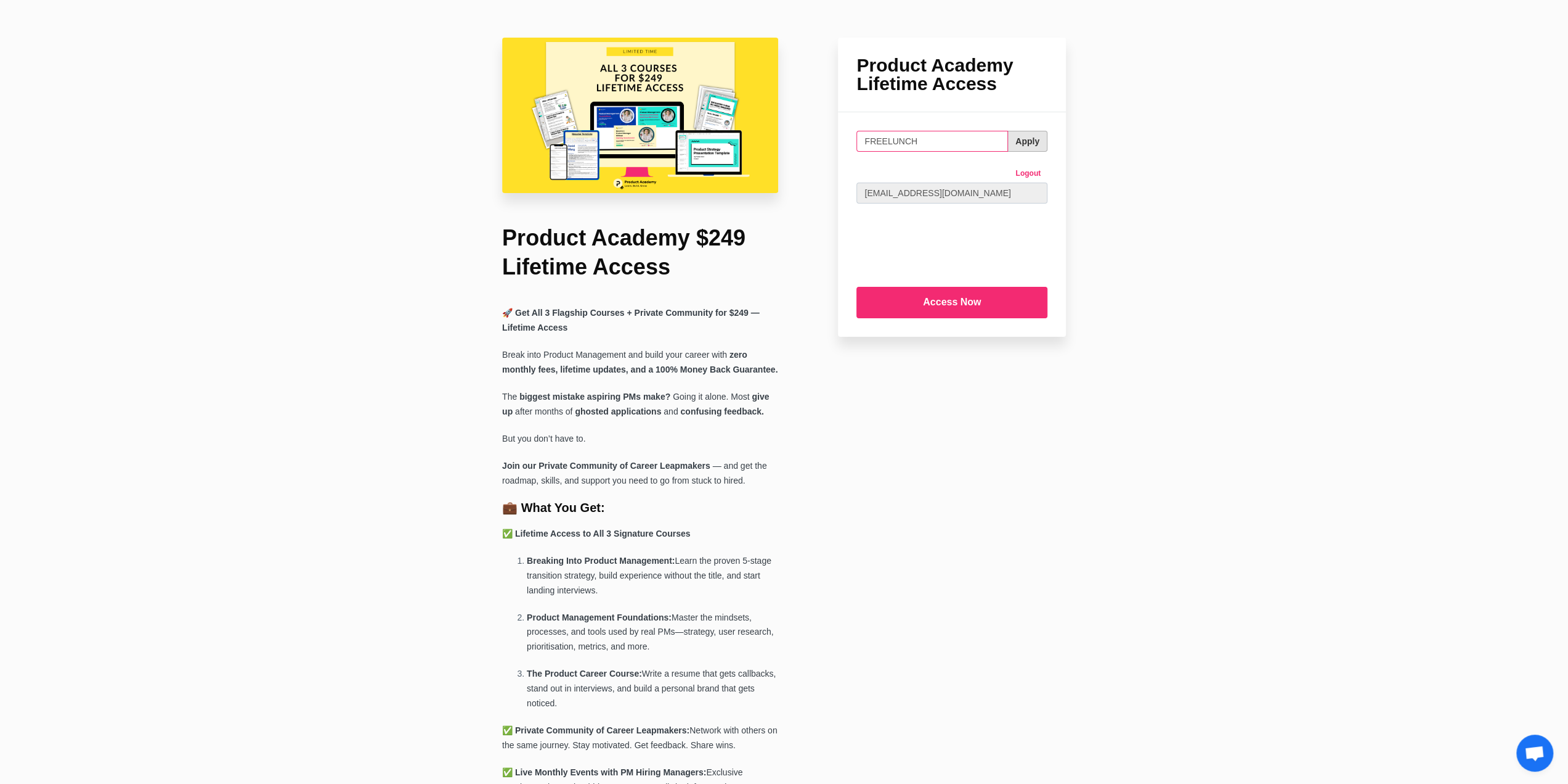
type input "FREELUNCH"
click at [1019, 132] on button "Apply" at bounding box center [1027, 141] width 40 height 21
drag, startPoint x: 902, startPoint y: 139, endPoint x: 833, endPoint y: 149, distance: 69.7
click at [959, 300] on input "Access Now" at bounding box center [952, 302] width 191 height 31
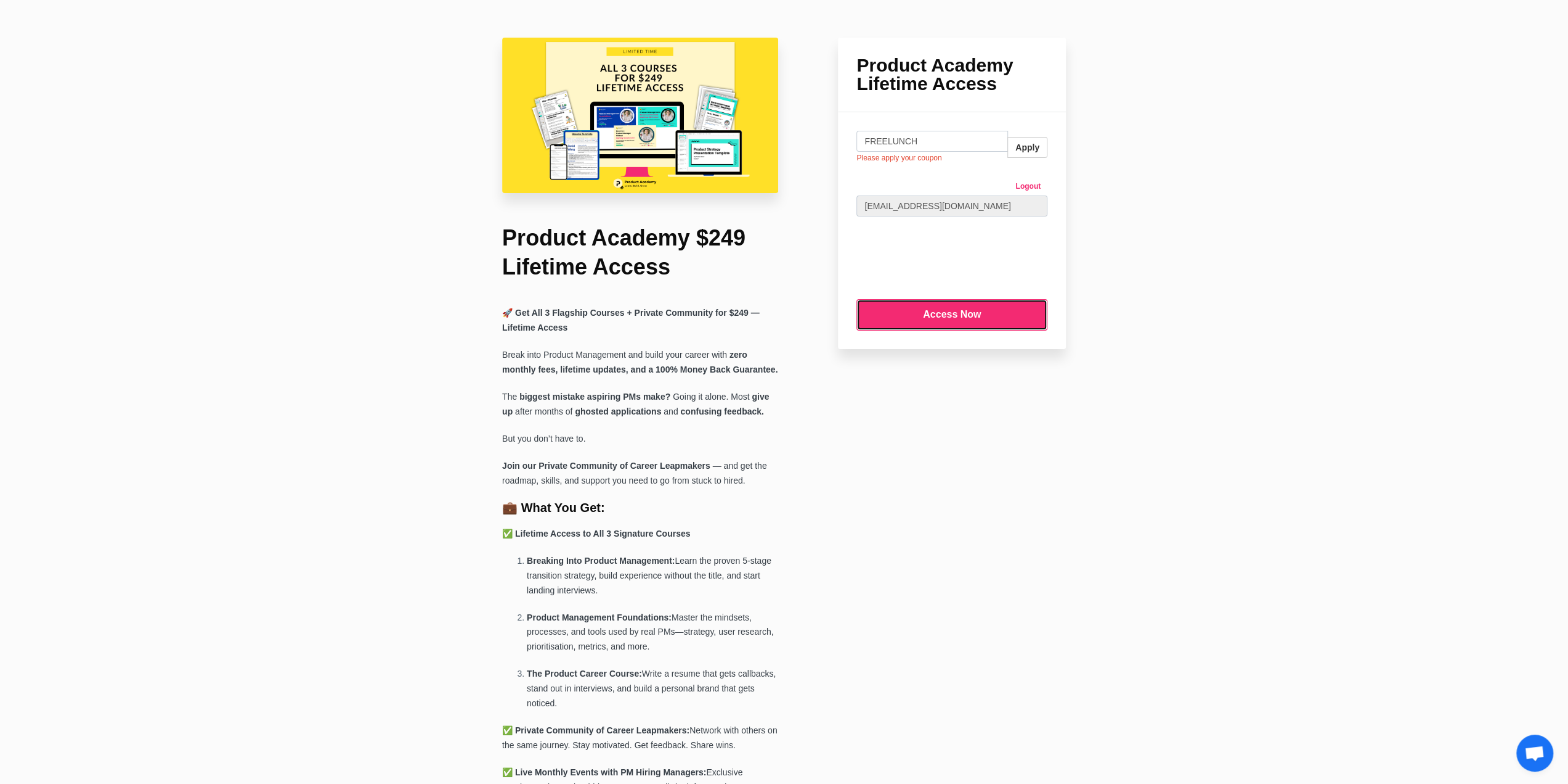
click at [973, 312] on input "Access Now" at bounding box center [952, 314] width 191 height 31
click at [913, 150] on input "FREELUNCH" at bounding box center [932, 141] width 152 height 21
drag, startPoint x: 916, startPoint y: 147, endPoint x: 853, endPoint y: 142, distance: 63.2
click at [853, 142] on div "warning Please review the problems close FREELUNCH Please apply your coupon App…" at bounding box center [952, 230] width 228 height 237
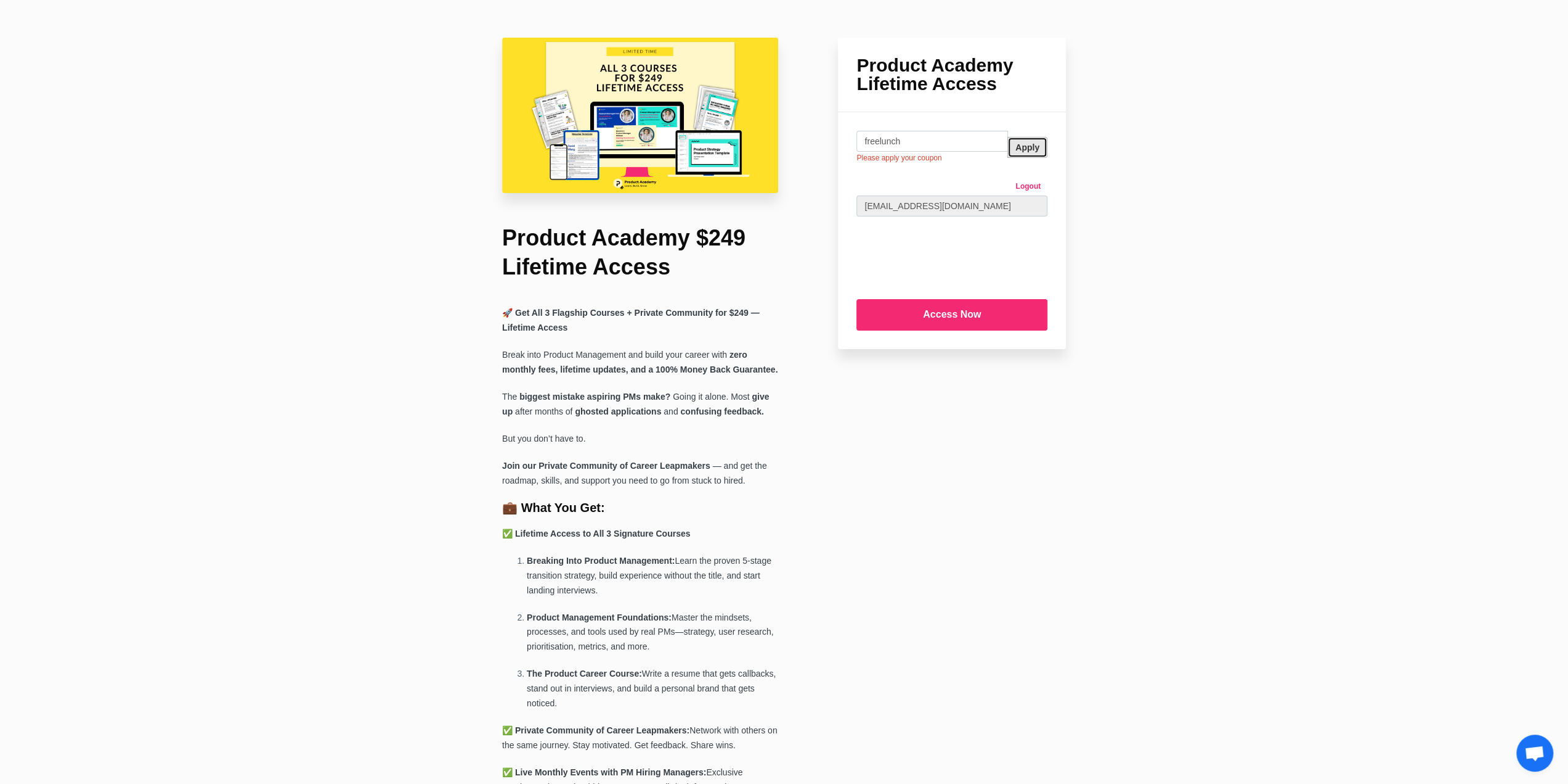
click at [1024, 147] on button "Apply" at bounding box center [1027, 147] width 40 height 21
click at [1030, 147] on button "Apply" at bounding box center [1027, 147] width 40 height 21
click at [944, 139] on input "freelunch" at bounding box center [932, 141] width 152 height 21
type input "f"
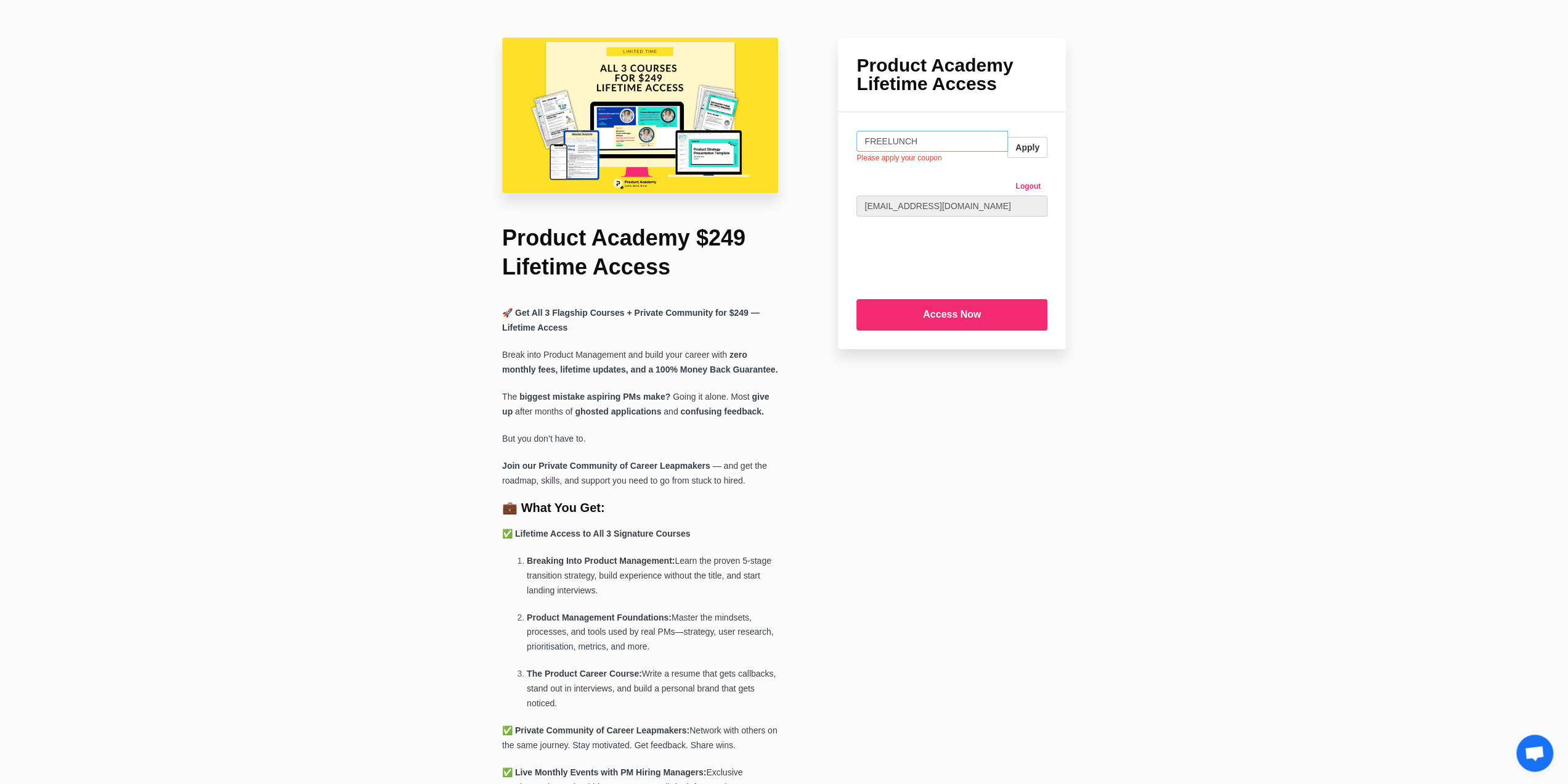
type input "FREELUNCH"
click at [1037, 154] on button "Apply" at bounding box center [1027, 147] width 40 height 21
drag, startPoint x: 1454, startPoint y: 6, endPoint x: 1279, endPoint y: 59, distance: 182.8
